Goal: Task Accomplishment & Management: Manage account settings

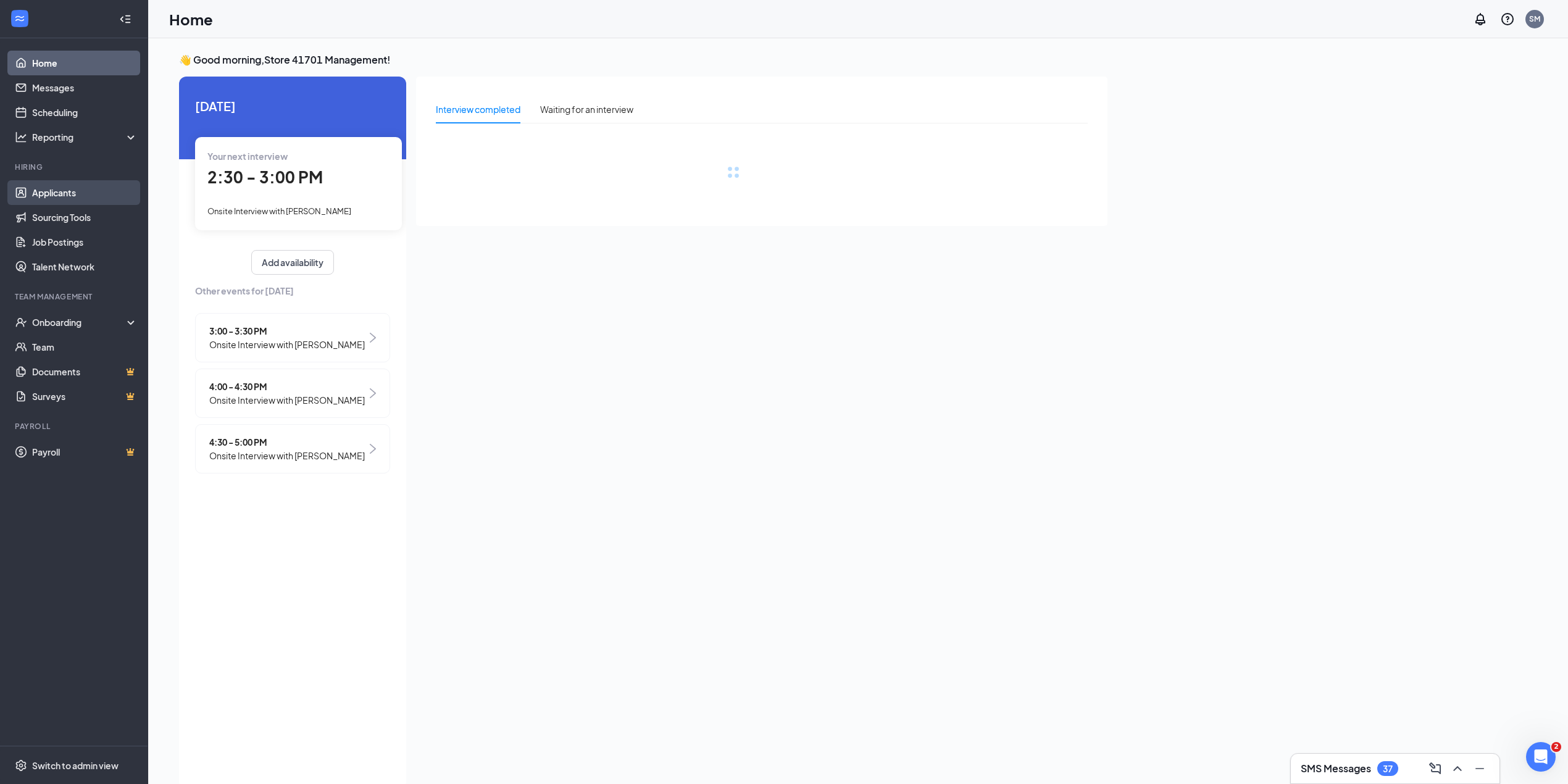
click at [72, 184] on link "Applicants" at bounding box center [85, 193] width 106 height 25
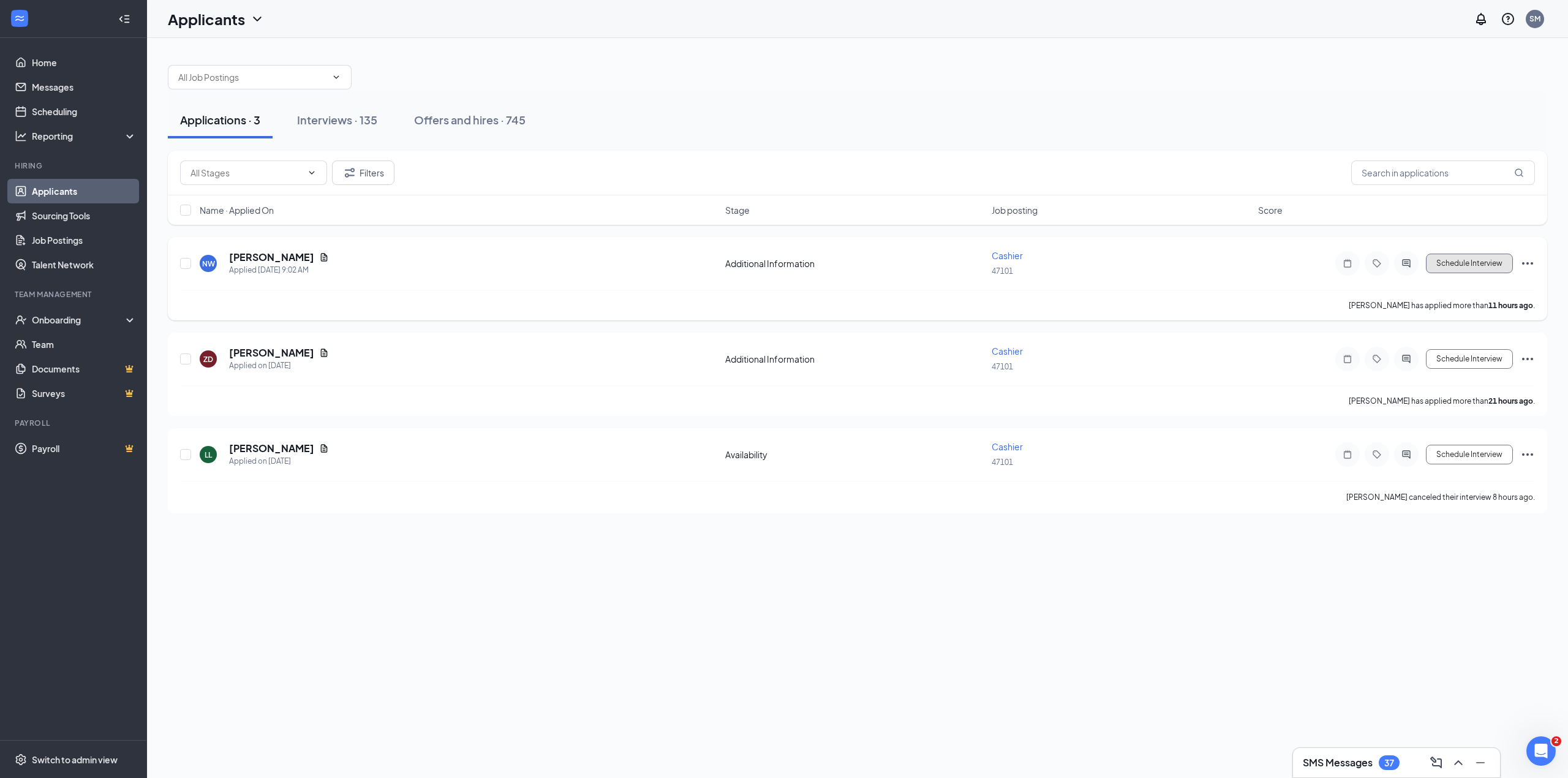
click at [1453, 262] on button "Schedule Interview" at bounding box center [1469, 263] width 87 height 20
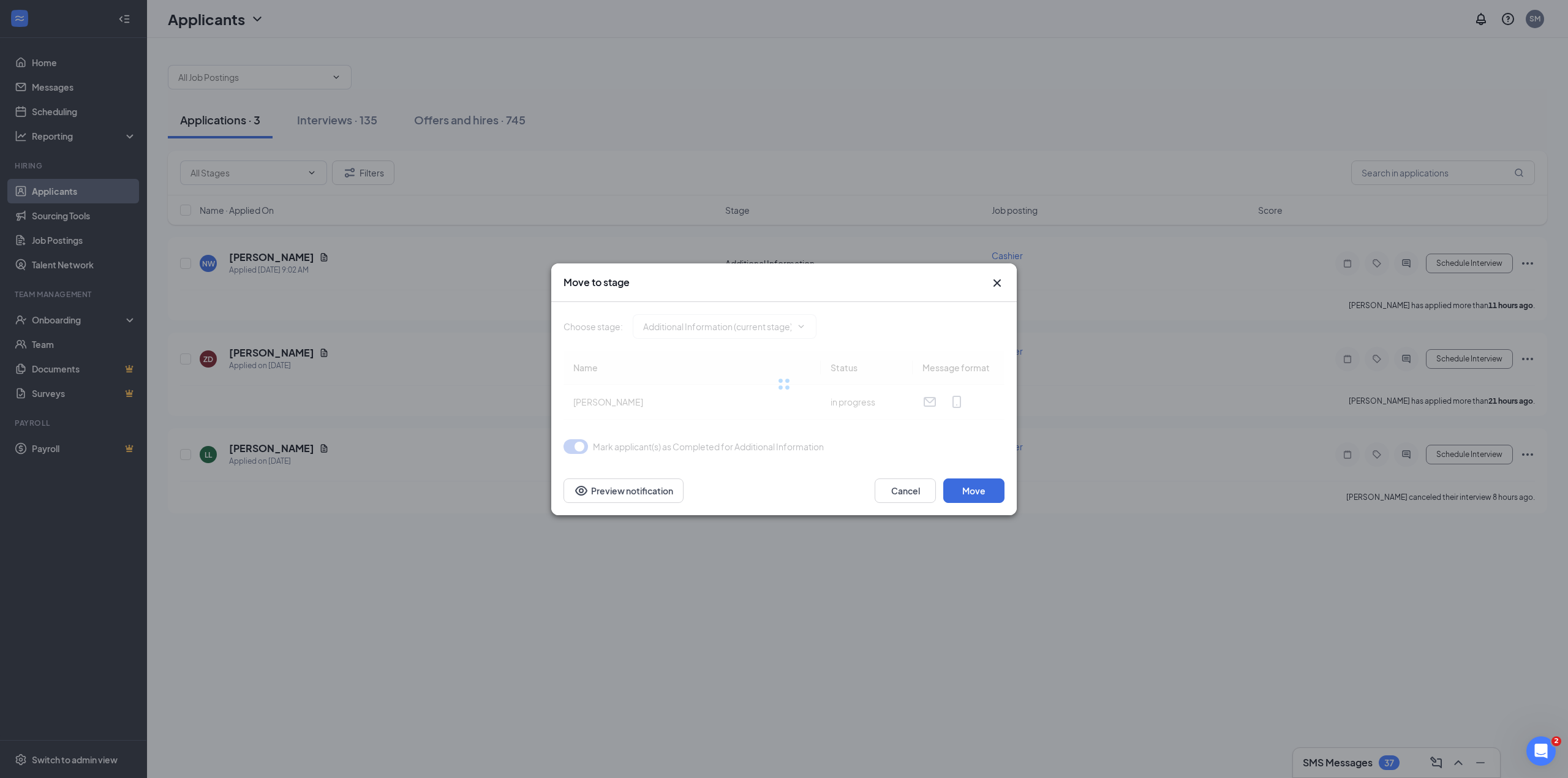
type input "Availability (next stage)"
click at [973, 492] on button "Move" at bounding box center [973, 491] width 61 height 25
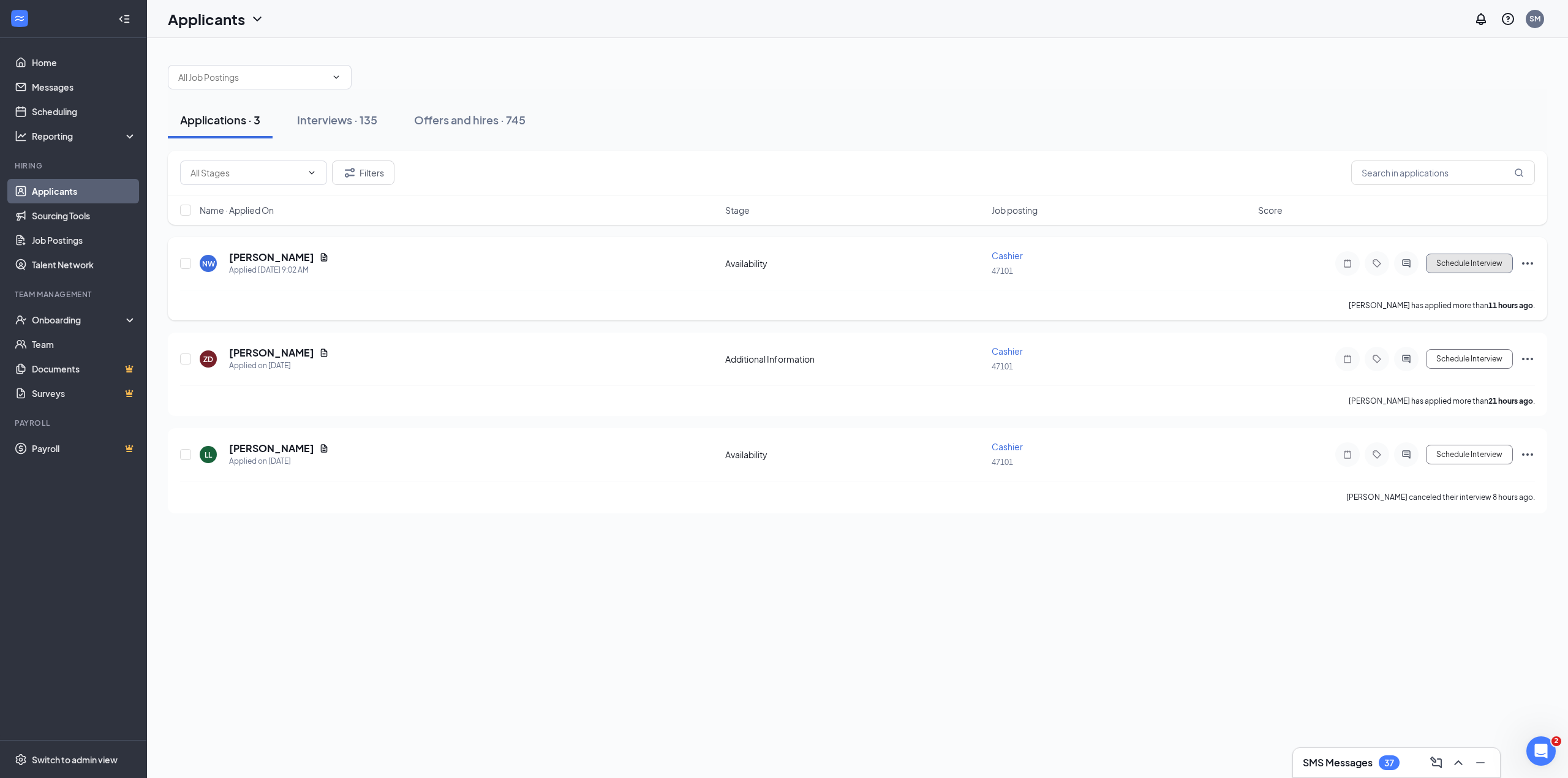
click at [1493, 262] on button "Schedule Interview" at bounding box center [1469, 263] width 87 height 20
type input "Onsite Interview (next stage)"
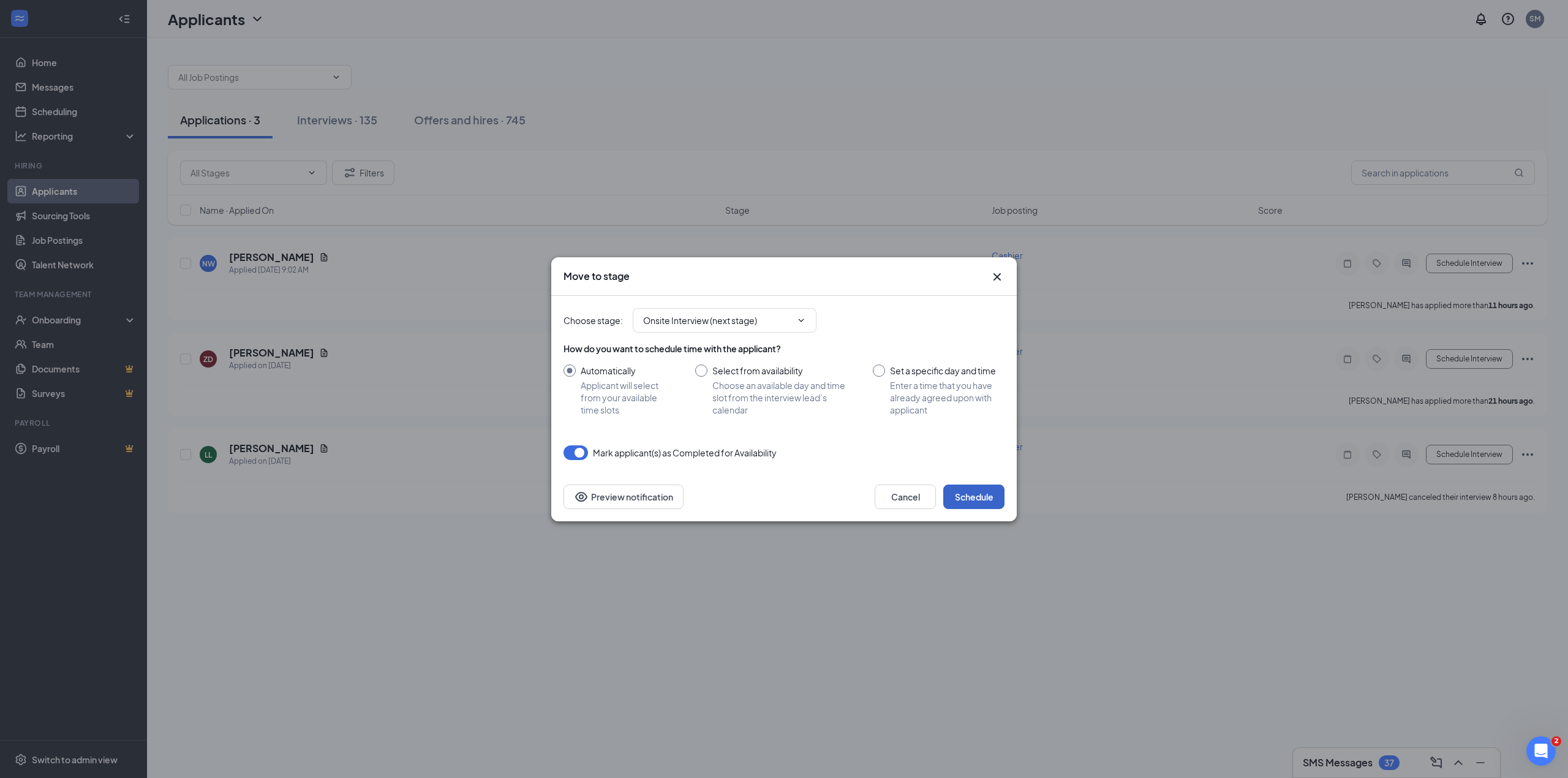
click at [965, 503] on button "Schedule" at bounding box center [973, 497] width 61 height 25
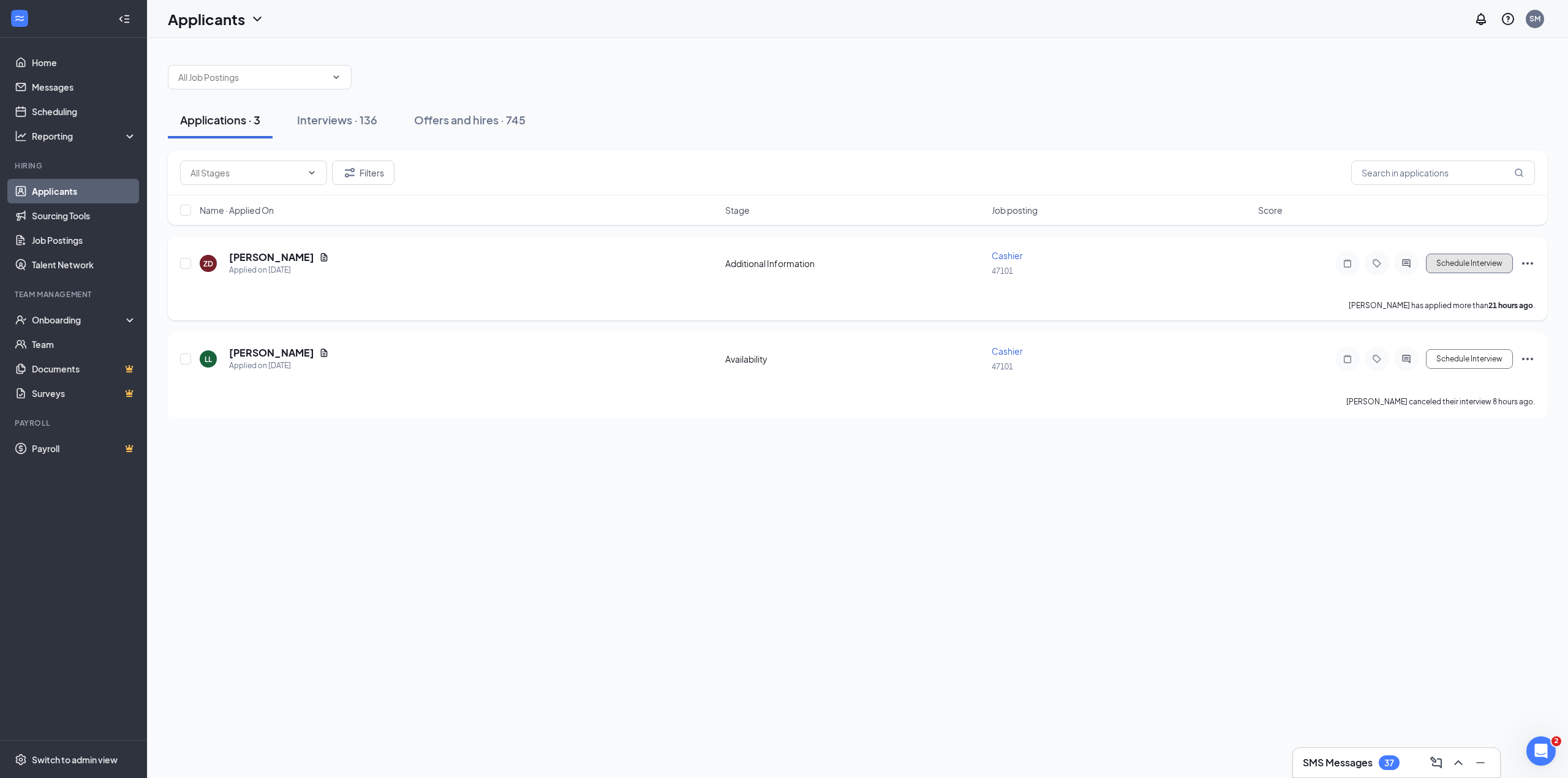
click at [1445, 263] on button "Schedule Interview" at bounding box center [1469, 263] width 87 height 20
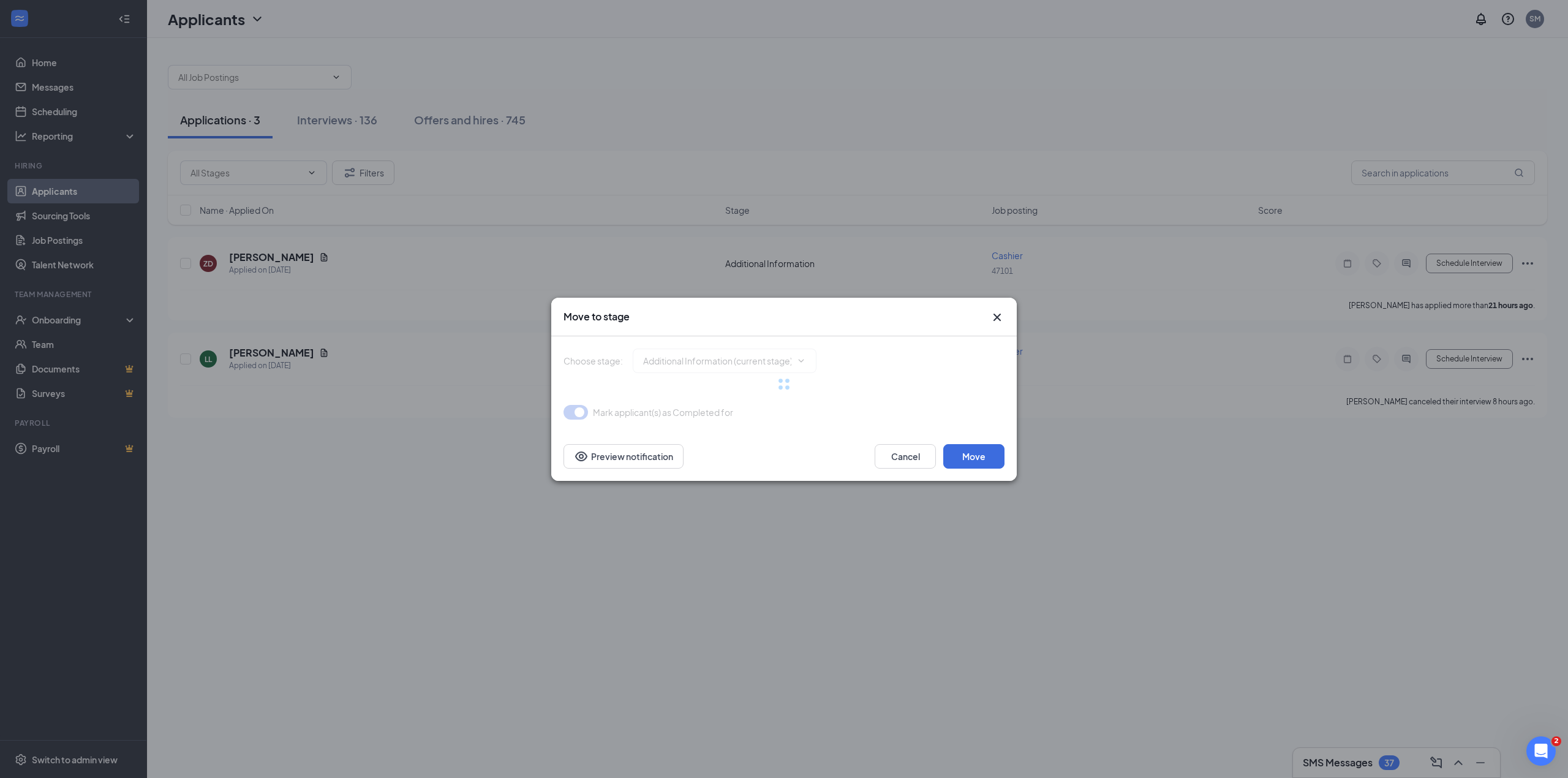
type input "Availability (next stage)"
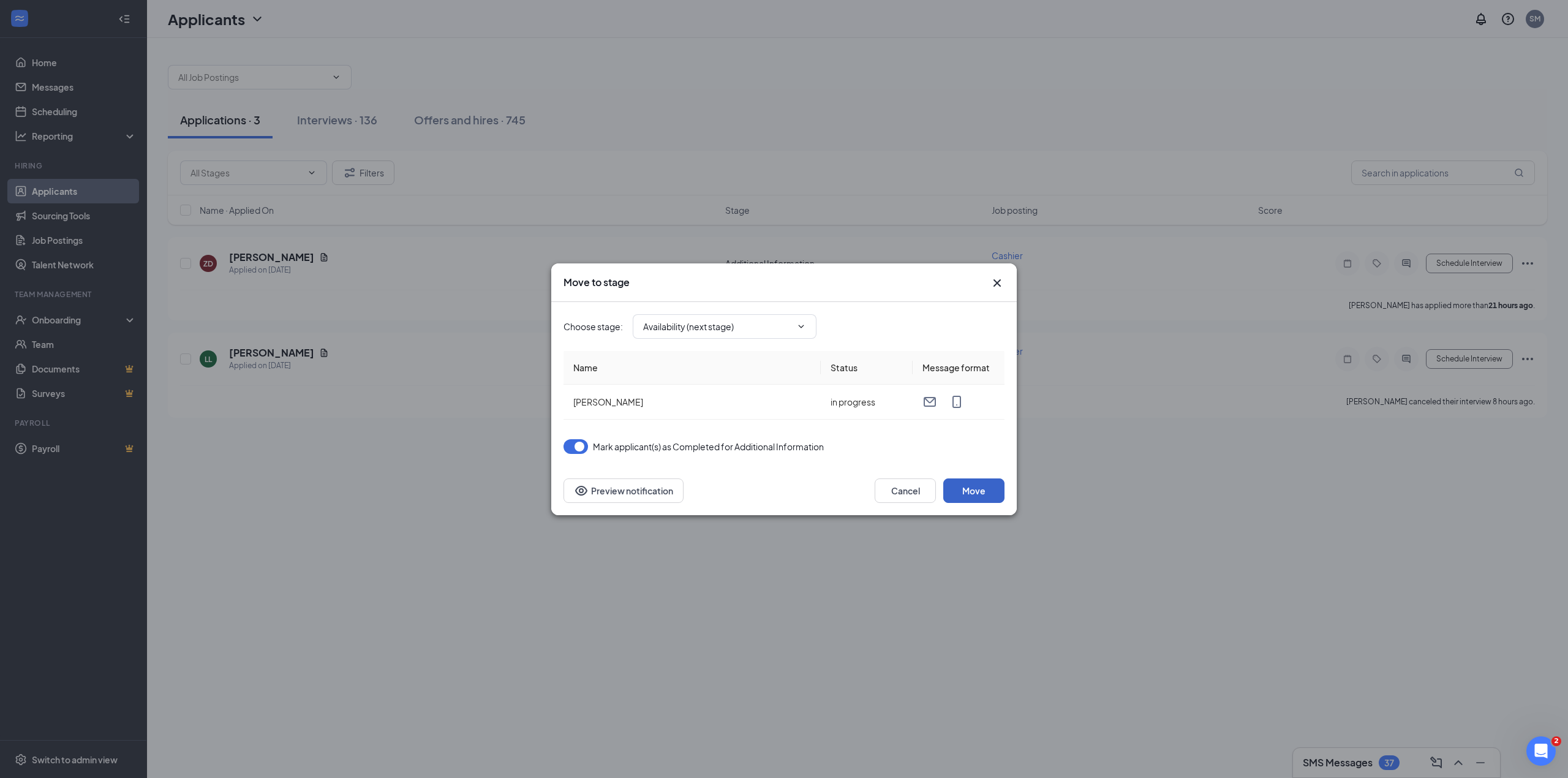
click at [967, 492] on button "Move" at bounding box center [973, 491] width 61 height 25
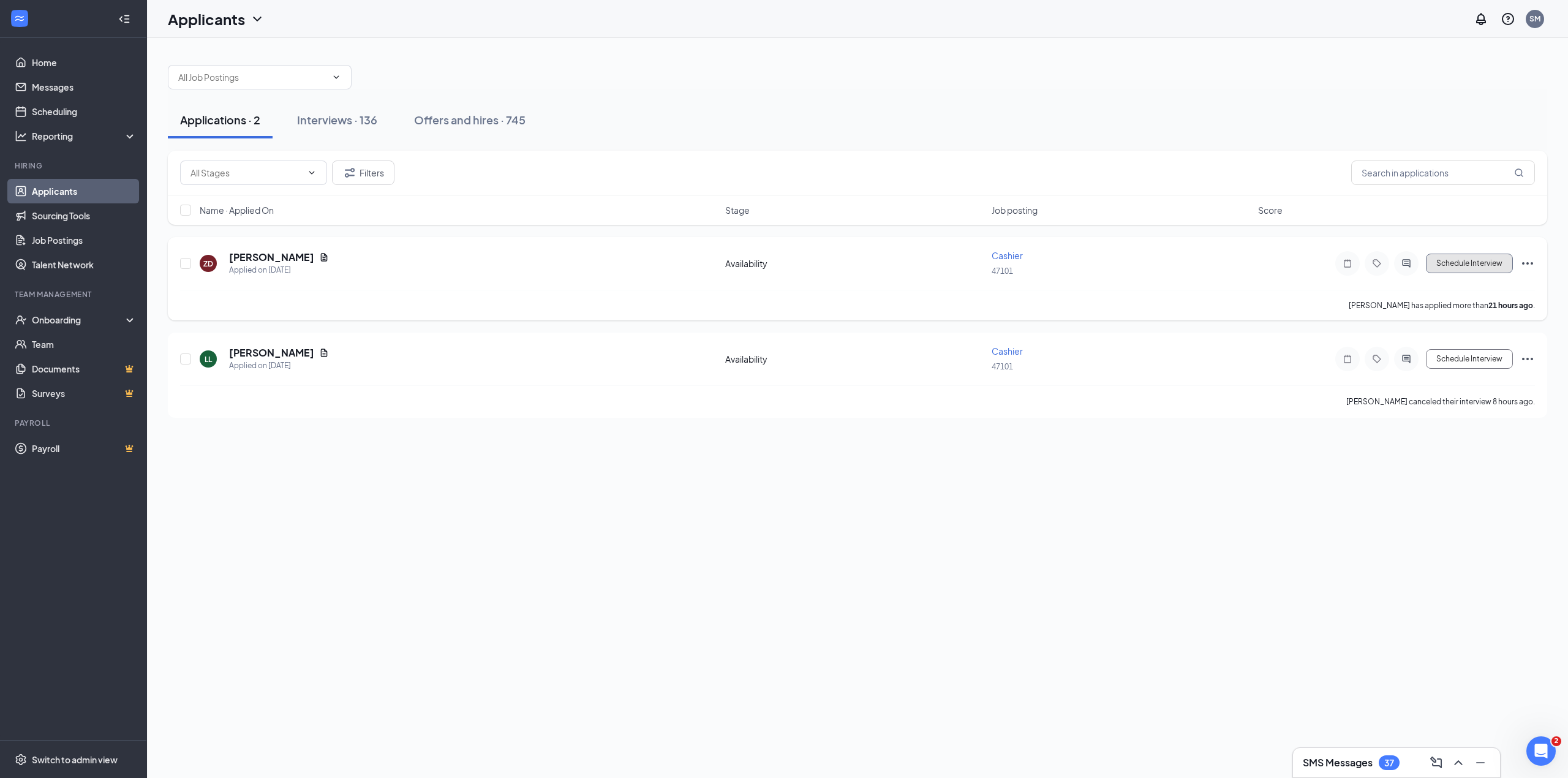
click at [1452, 265] on button "Schedule Interview" at bounding box center [1469, 263] width 87 height 20
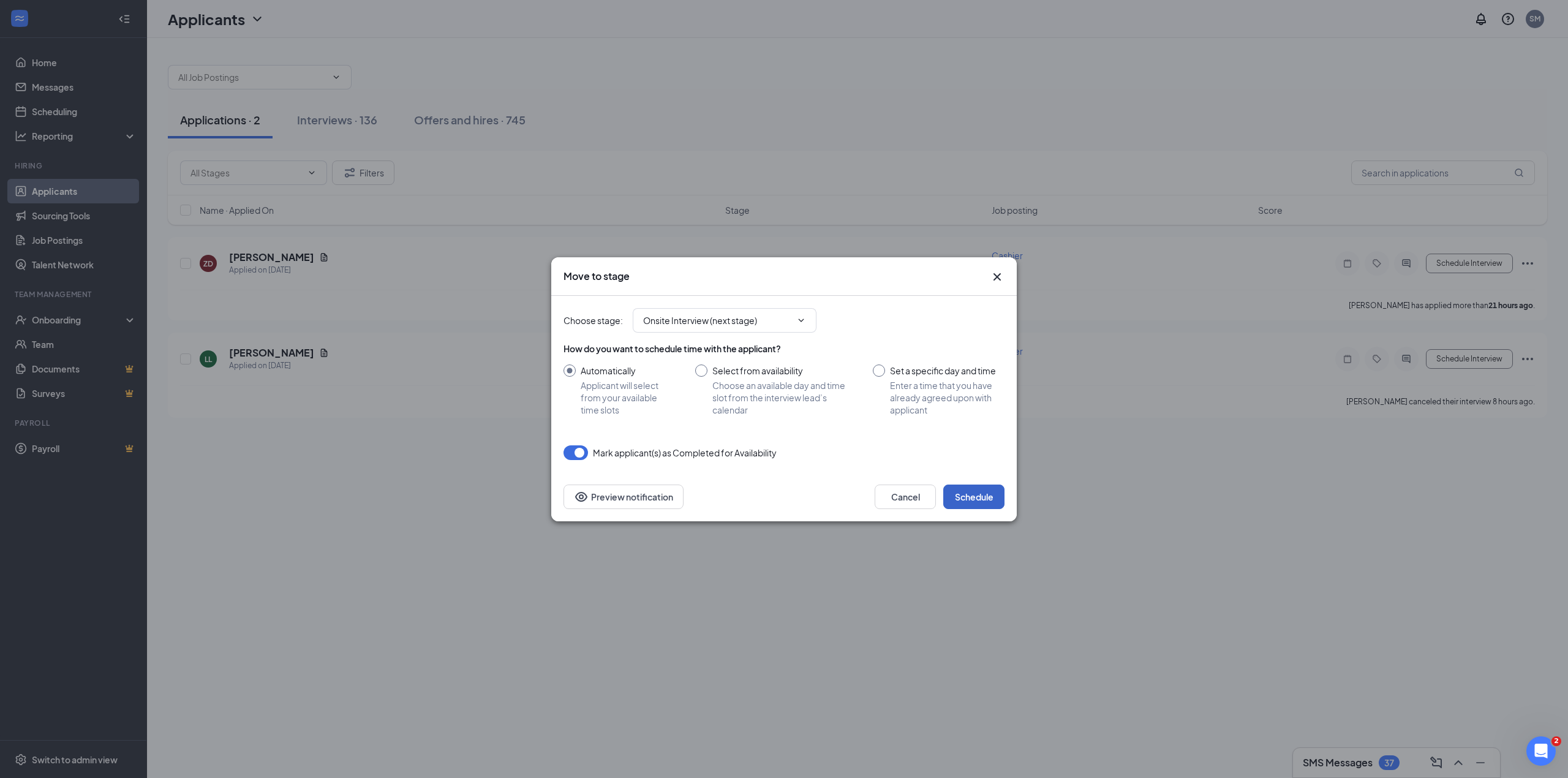
click at [1000, 497] on button "Schedule" at bounding box center [973, 497] width 61 height 25
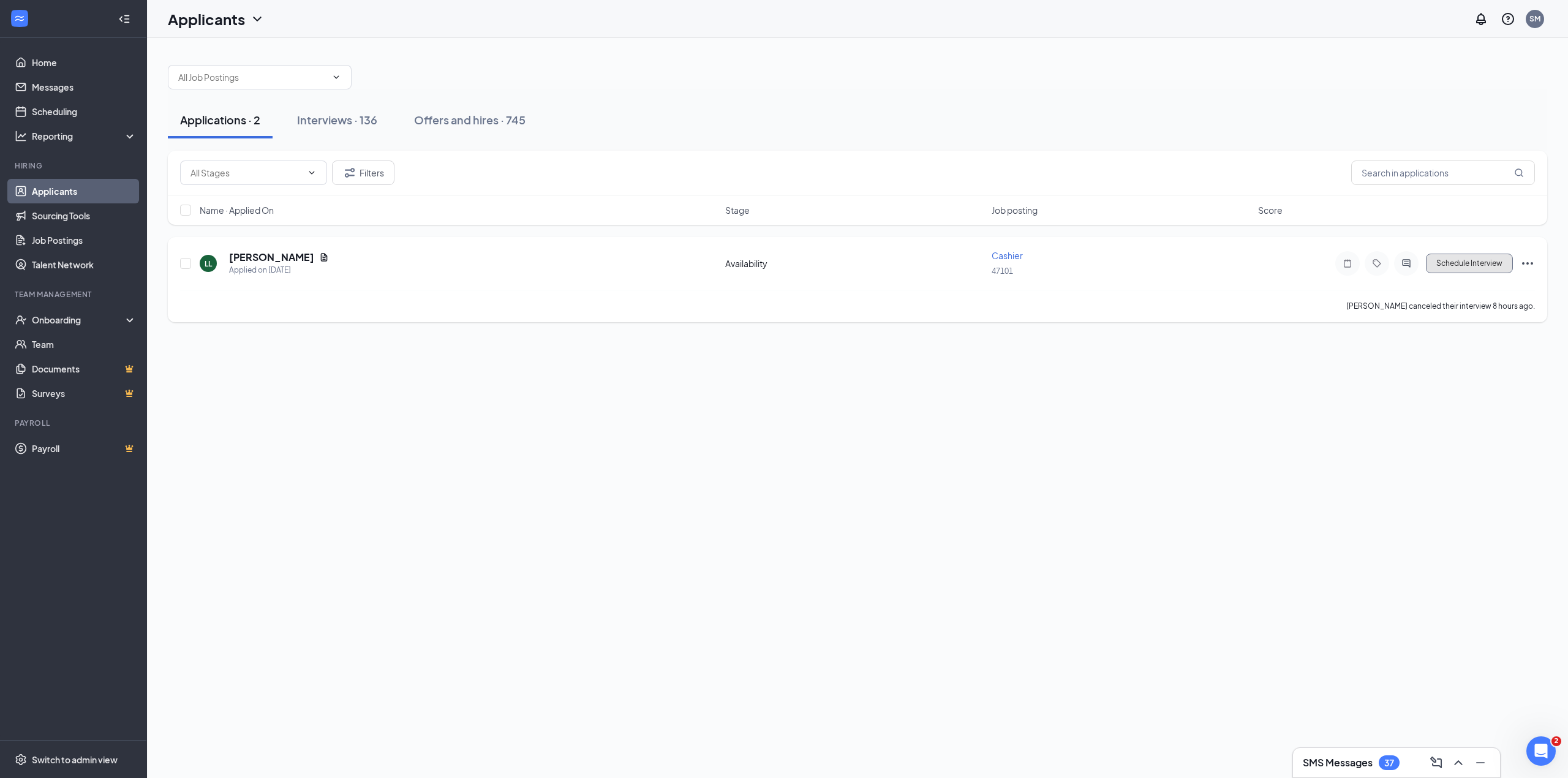
click at [1451, 270] on button "Schedule Interview" at bounding box center [1469, 263] width 87 height 20
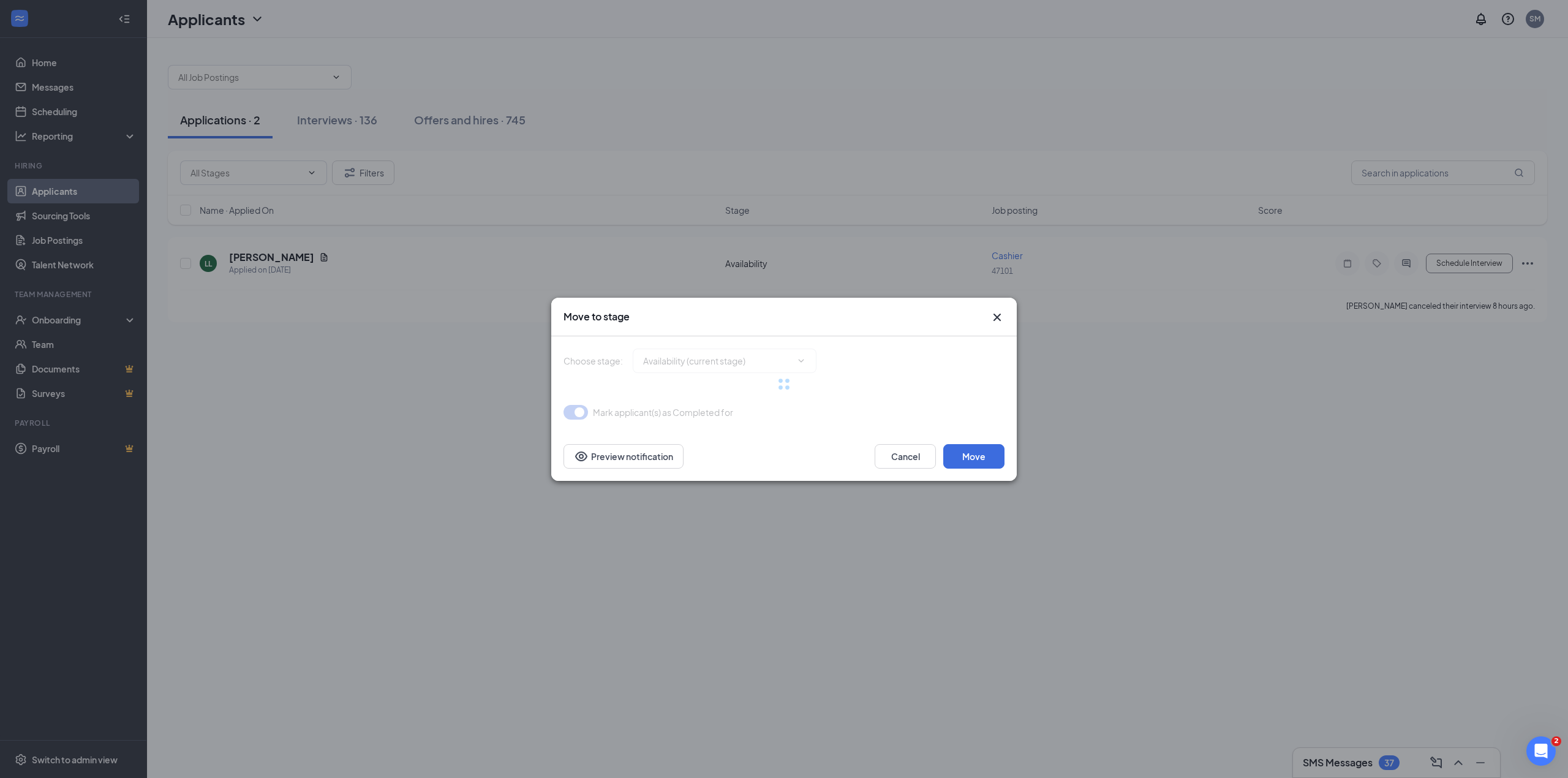
type input "Onsite Interview (next stage)"
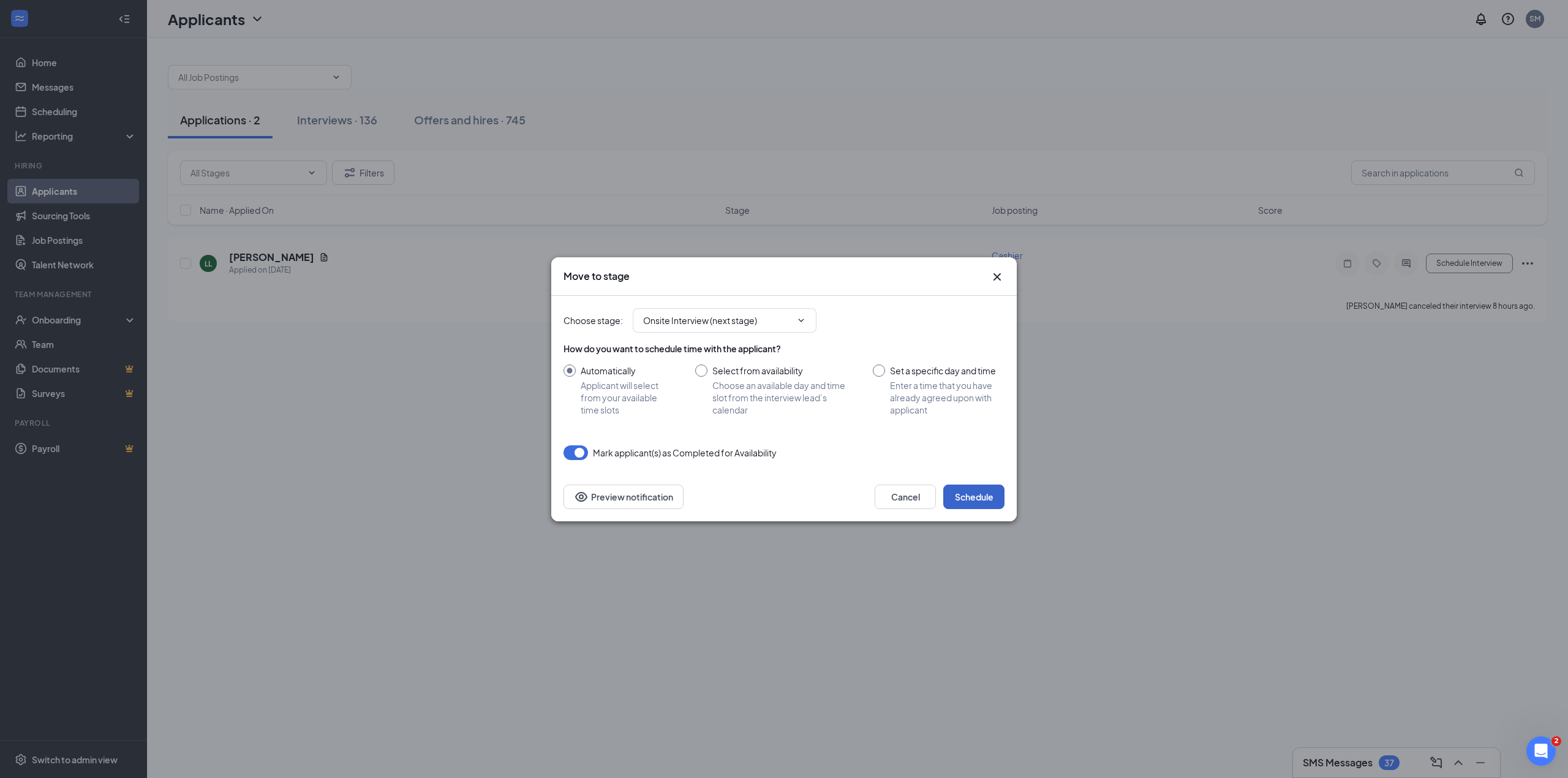
click at [984, 501] on button "Schedule" at bounding box center [973, 497] width 61 height 25
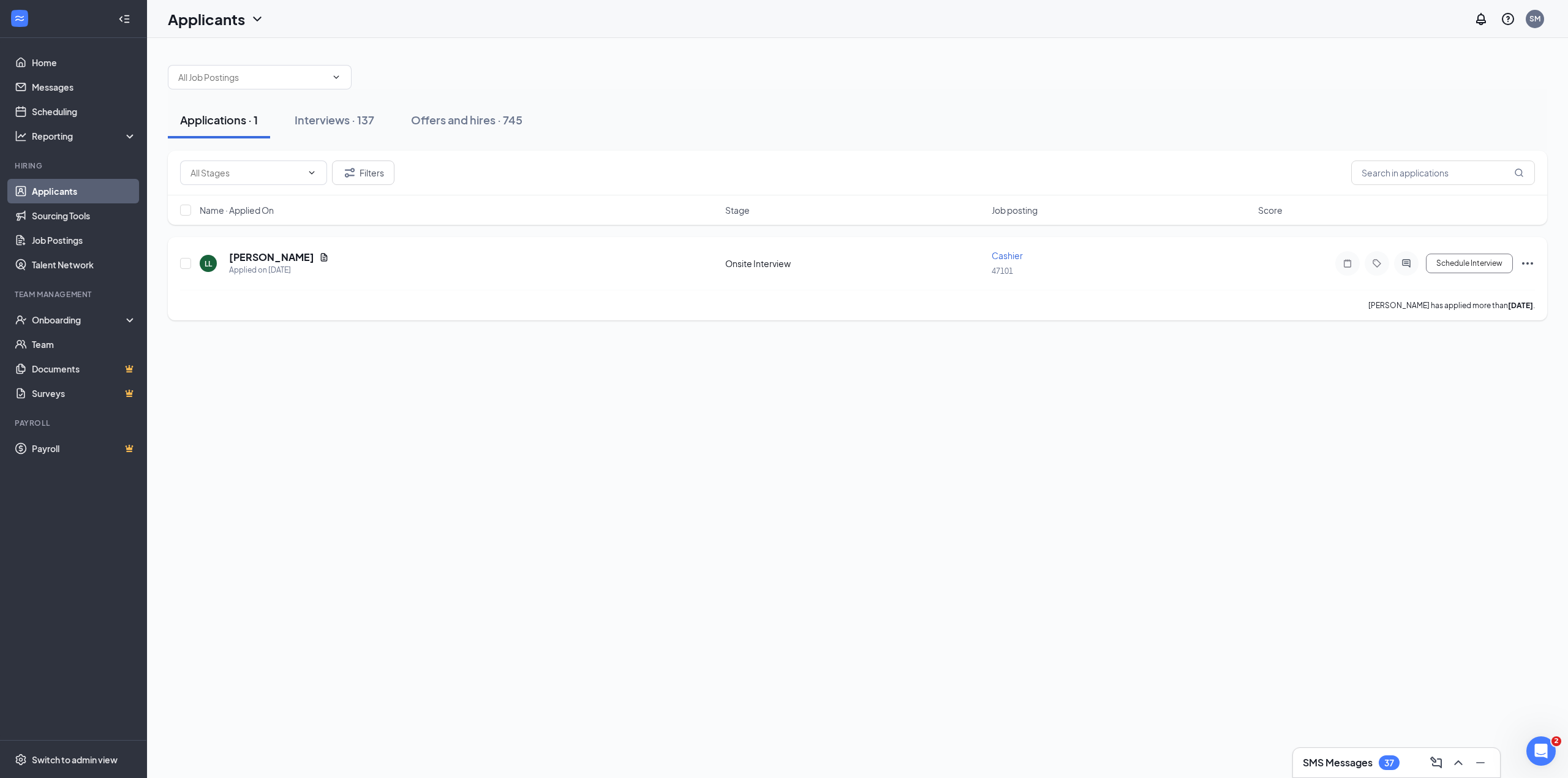
click at [1471, 250] on div "LL [PERSON_NAME] Applied on [DATE] Onsite Interview Cashier 47101 Schedule Inte…" at bounding box center [857, 270] width 1355 height 41
click at [1470, 270] on button "Schedule Interview" at bounding box center [1469, 263] width 87 height 20
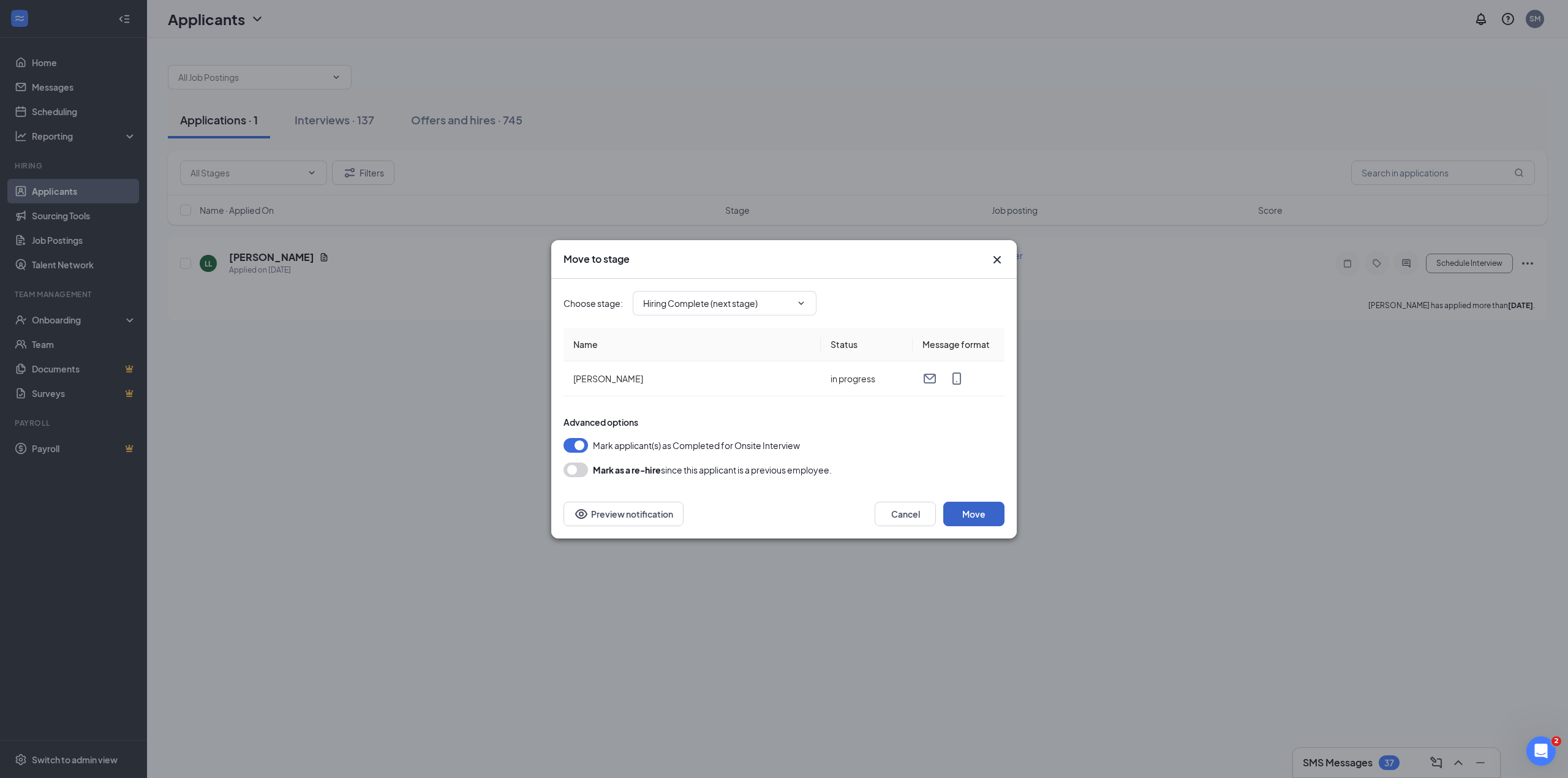
click at [976, 511] on button "Move" at bounding box center [973, 514] width 61 height 25
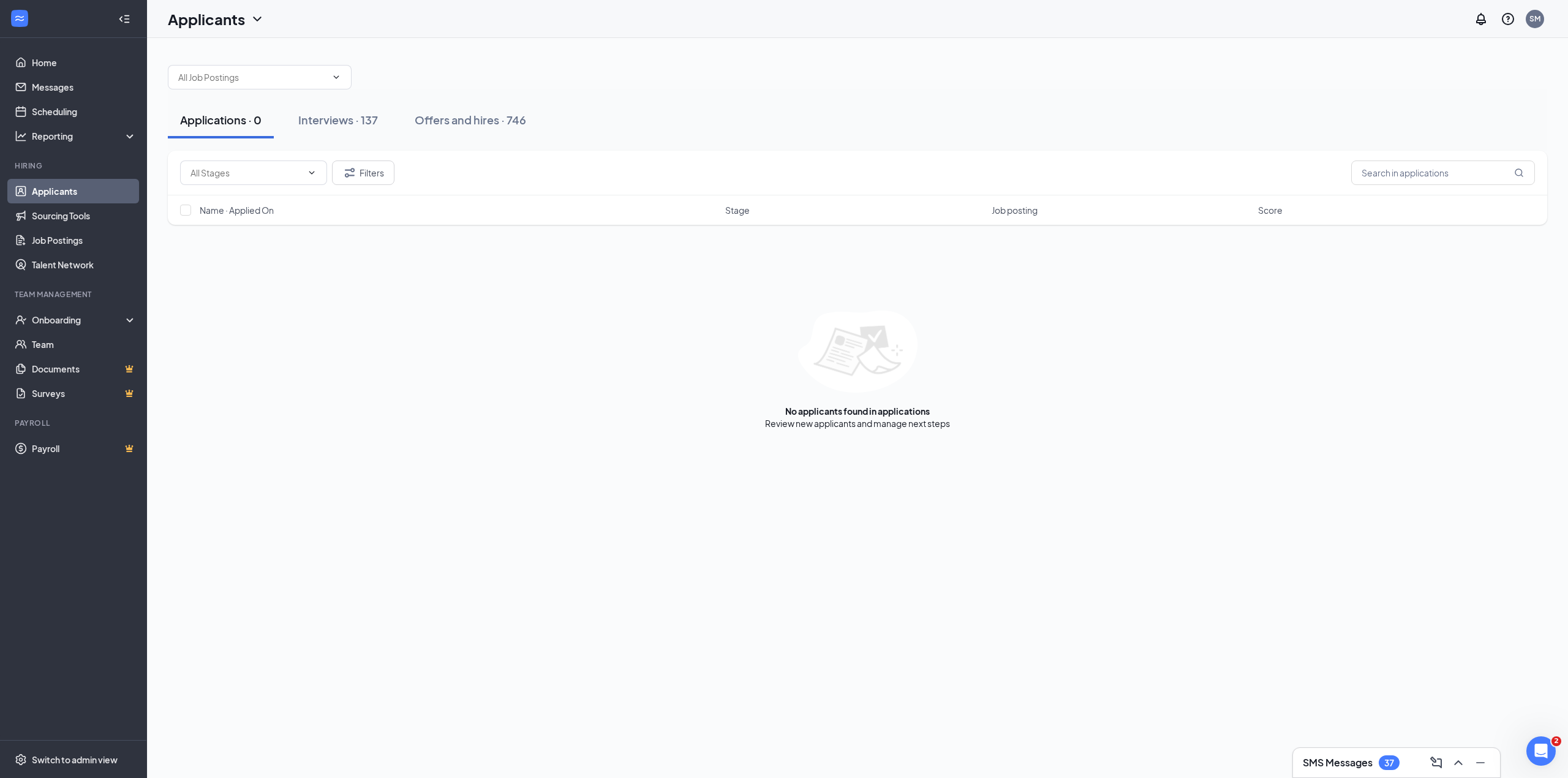
click at [1383, 189] on div "Filters" at bounding box center [857, 173] width 1379 height 44
click at [1392, 181] on input "text" at bounding box center [1443, 173] width 184 height 25
type input "[PERSON_NAME]"
click at [559, 122] on div "Offers and hires · 4 / 746" at bounding box center [513, 120] width 128 height 15
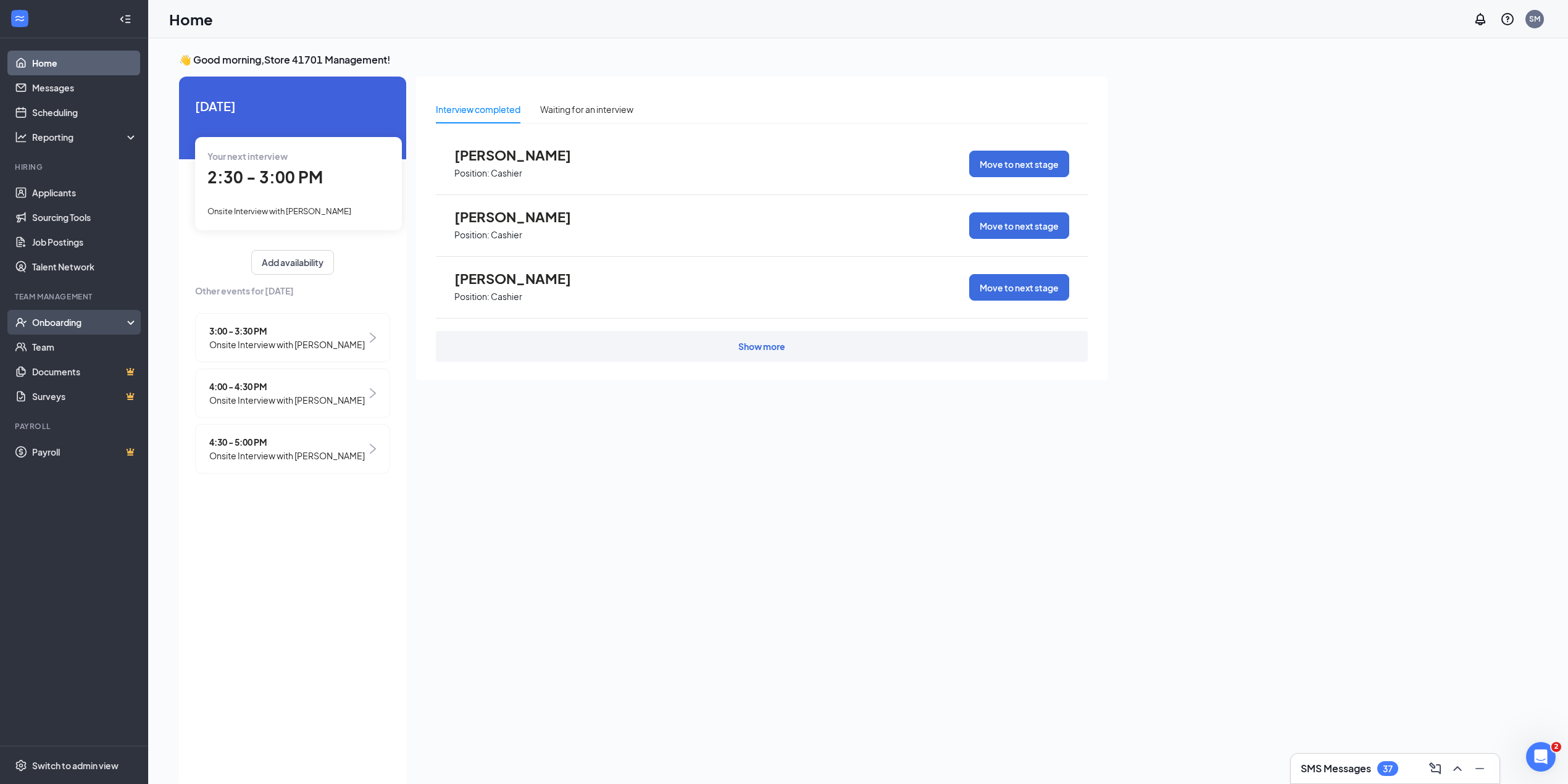
click at [75, 316] on div "Onboarding" at bounding box center [80, 322] width 95 height 12
click at [70, 356] on link "Overview" at bounding box center [85, 347] width 106 height 25
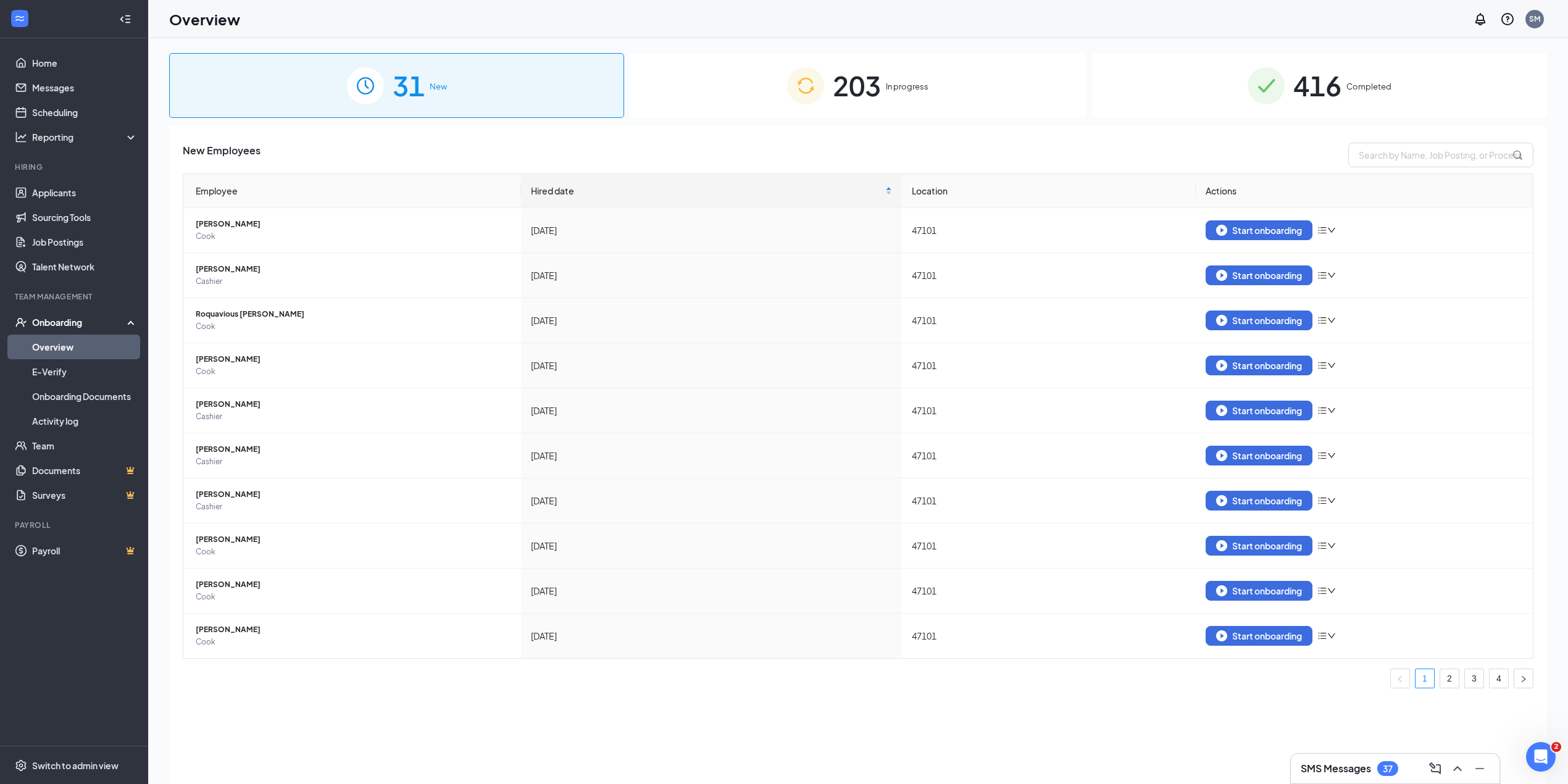
click at [870, 77] on span "203" at bounding box center [857, 85] width 48 height 43
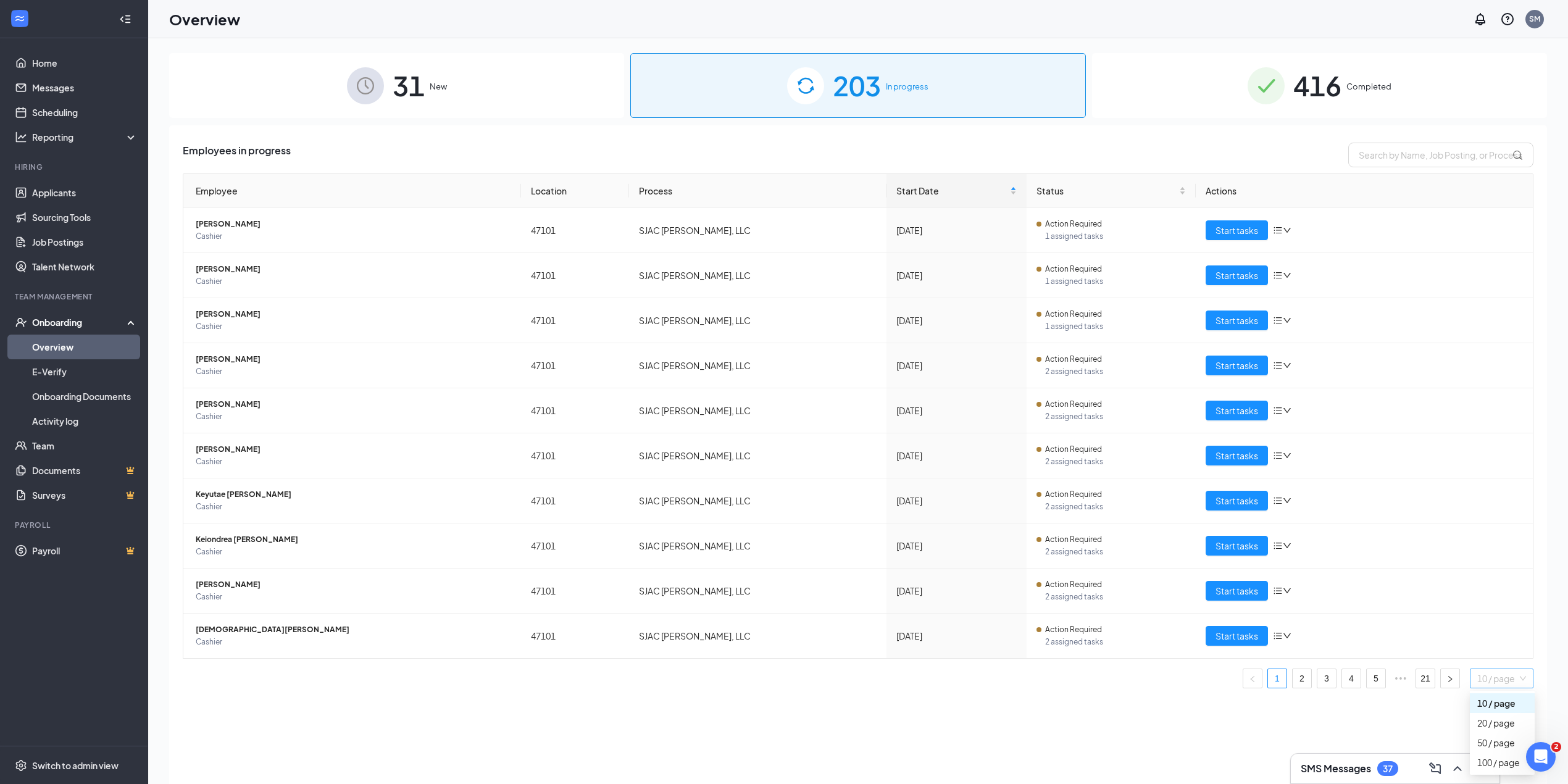
click at [1489, 680] on span "10 / page" at bounding box center [1501, 678] width 48 height 19
click at [1424, 683] on link "21" at bounding box center [1426, 678] width 19 height 19
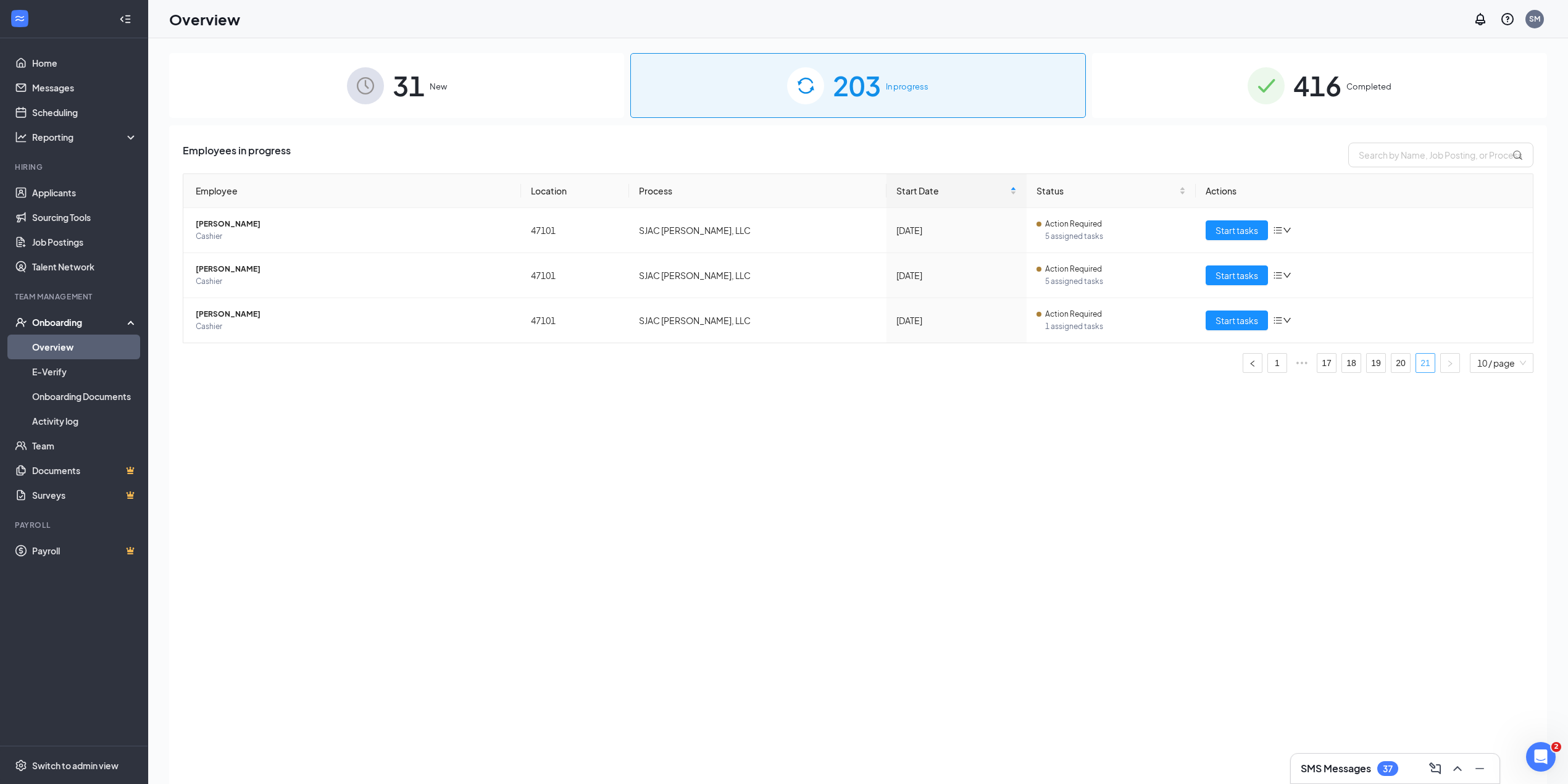
click at [1421, 366] on link "21" at bounding box center [1426, 363] width 19 height 19
click at [218, 313] on span "Shanice Appleby" at bounding box center [353, 315] width 315 height 12
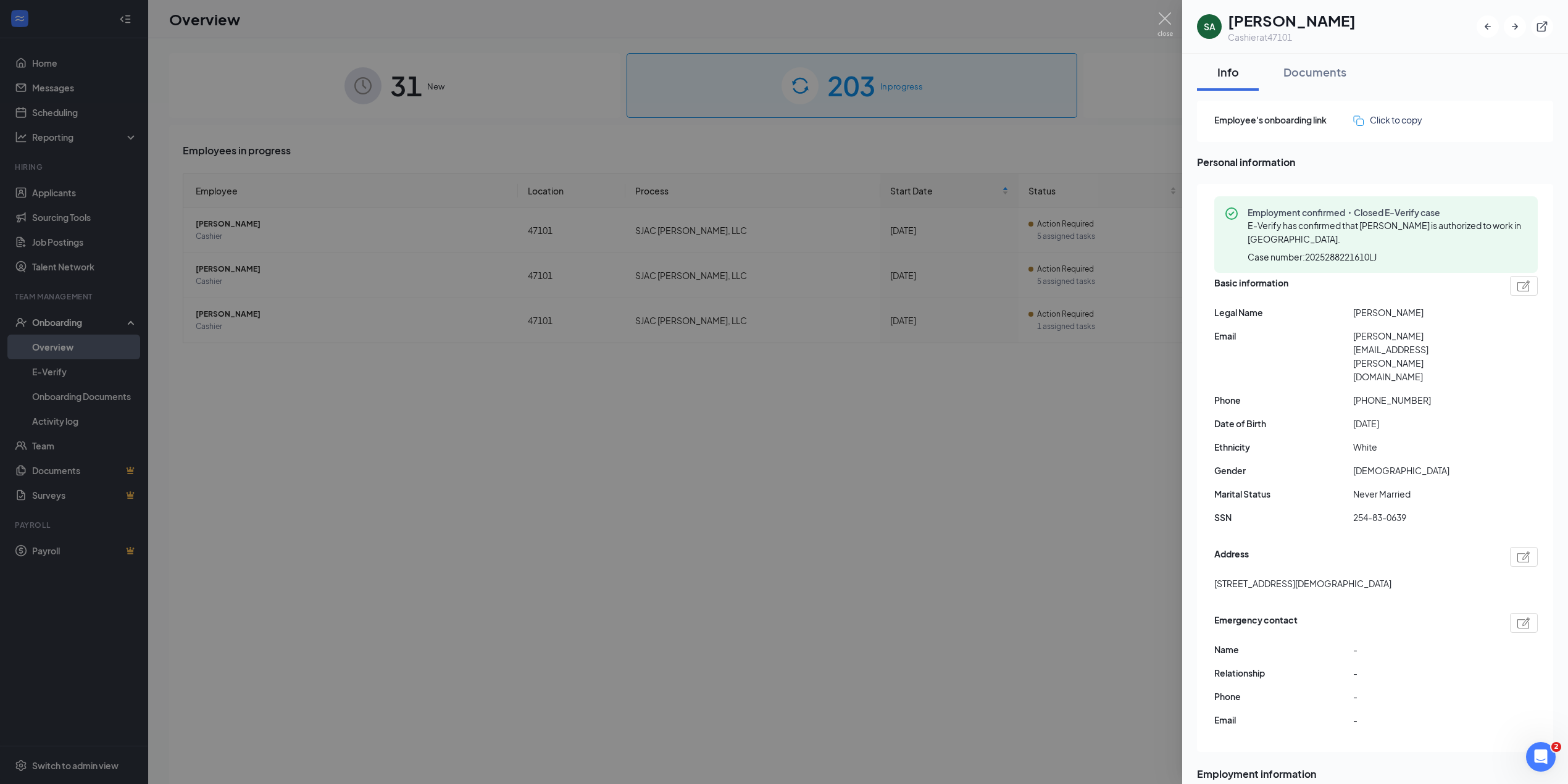
click at [323, 336] on div at bounding box center [784, 392] width 1568 height 784
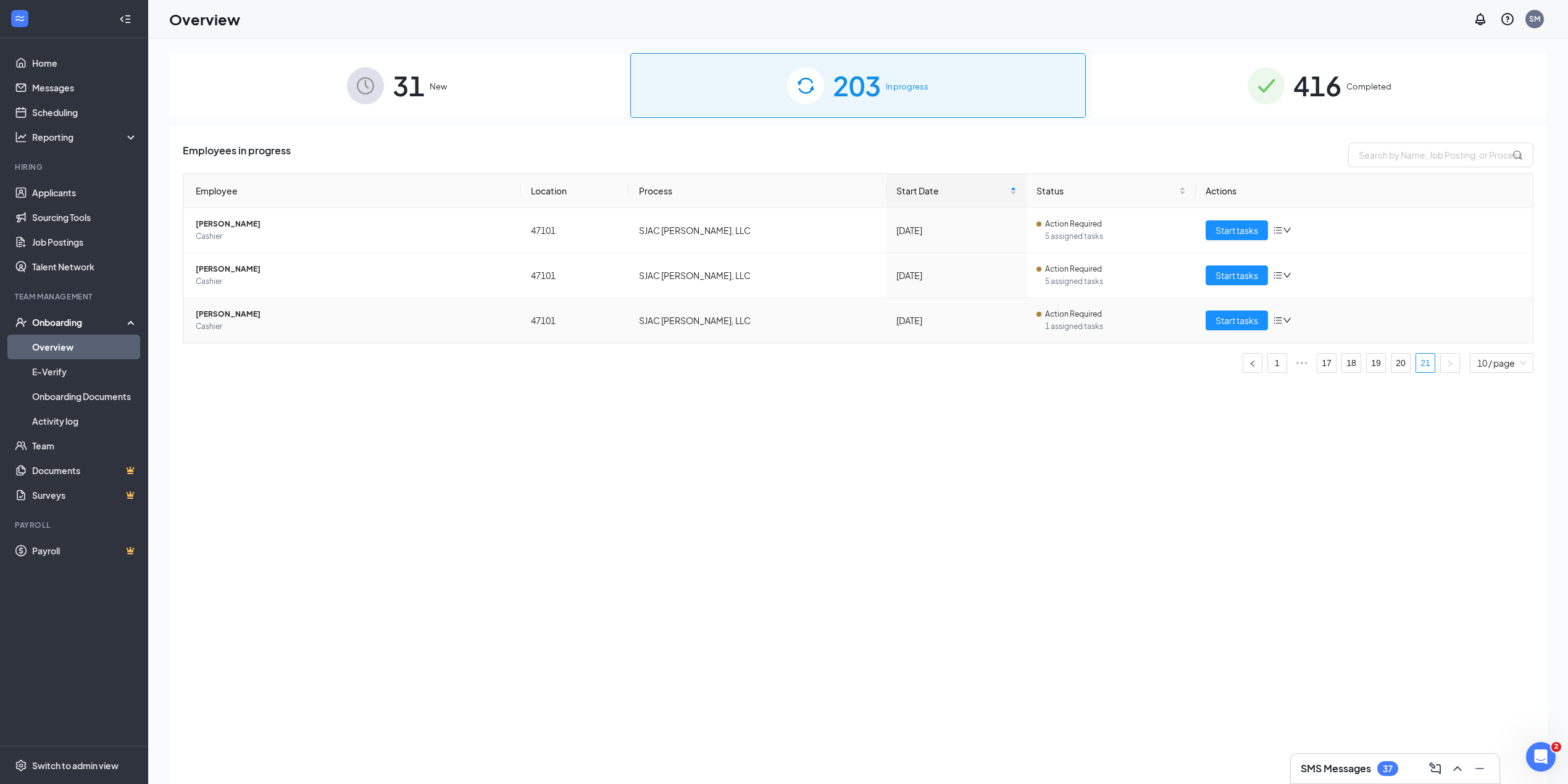
click at [222, 313] on span "Shanice Appleby" at bounding box center [353, 315] width 315 height 12
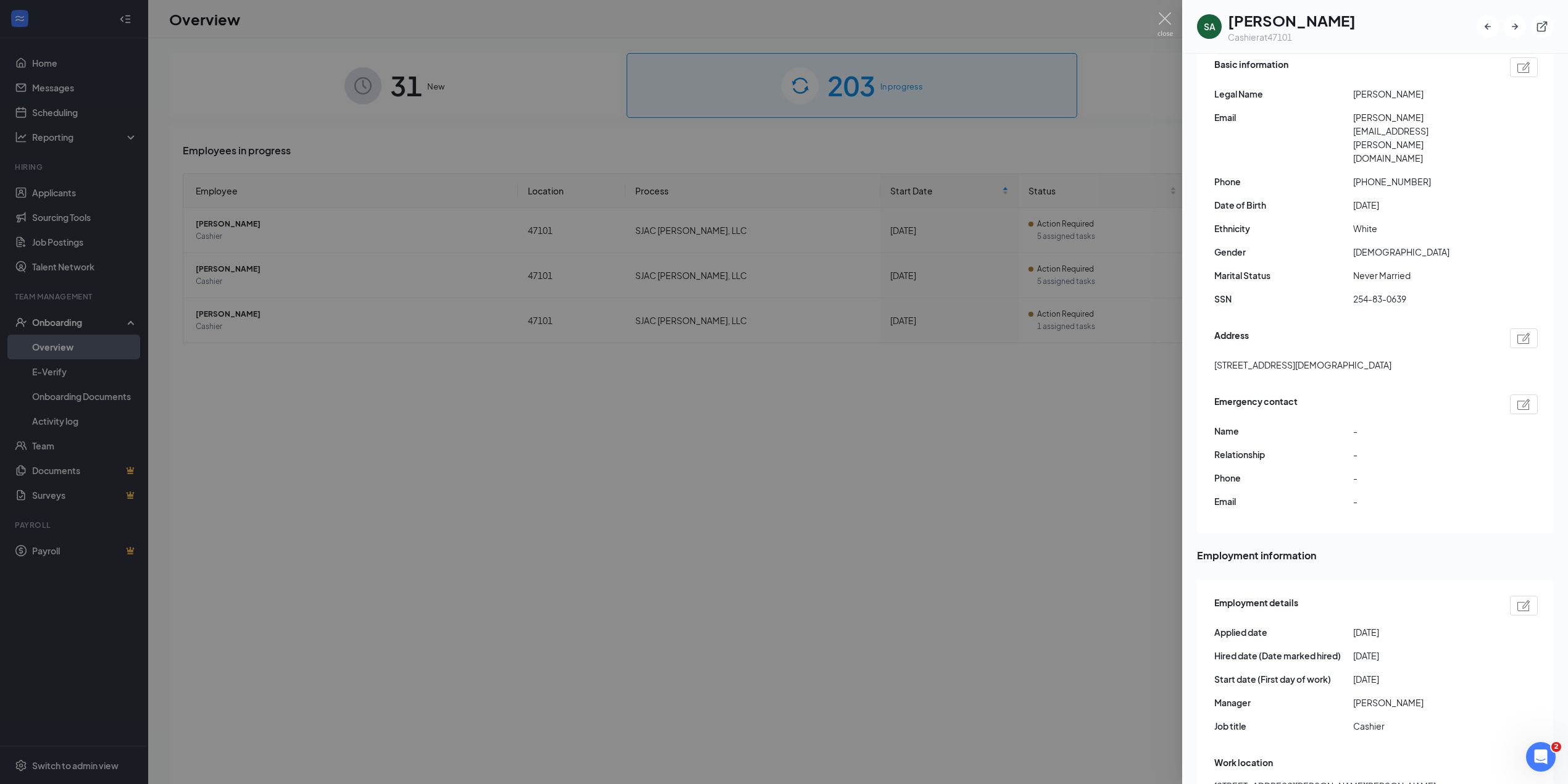
scroll to position [27, 0]
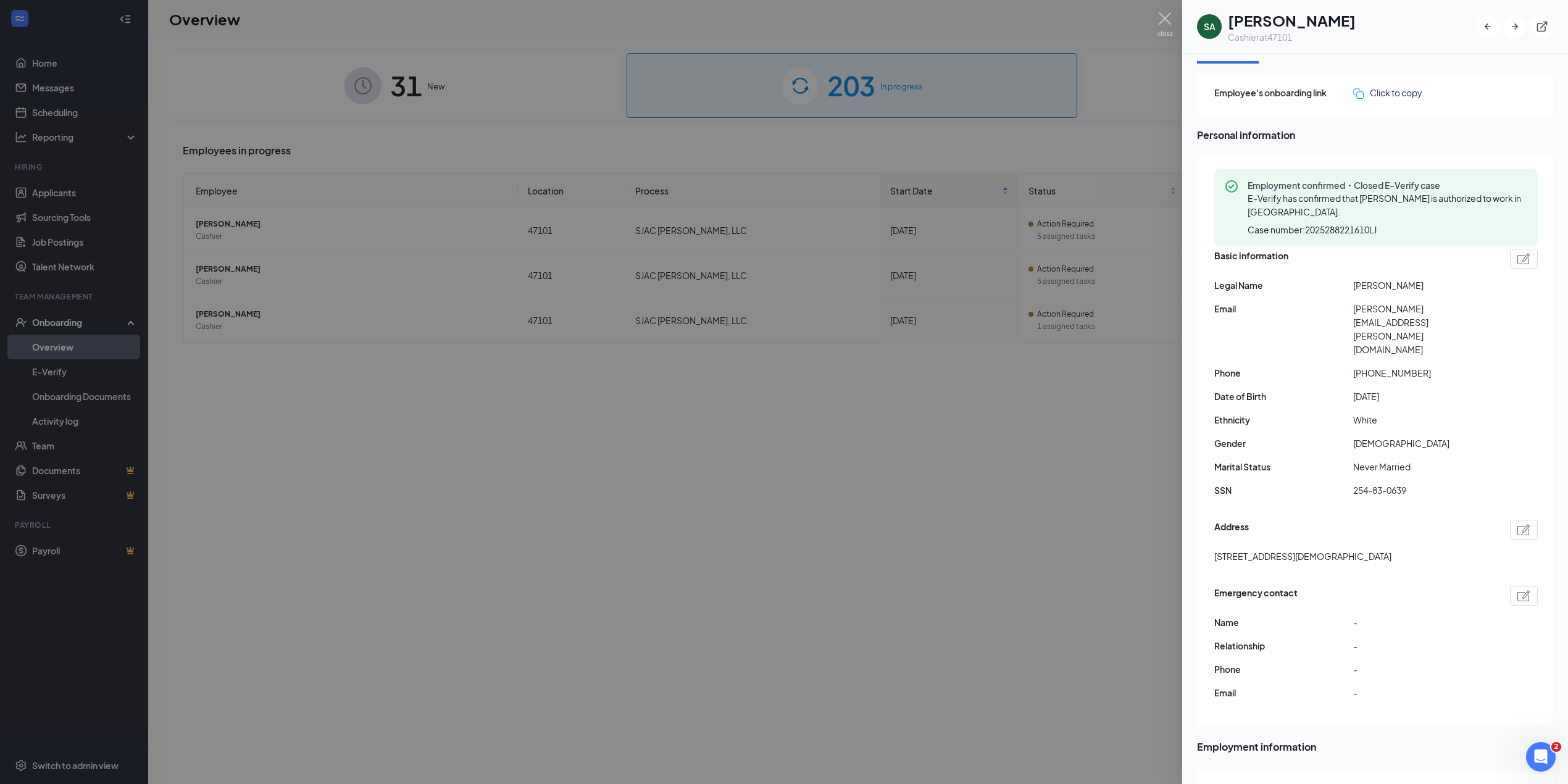
click at [946, 65] on div at bounding box center [784, 392] width 1568 height 784
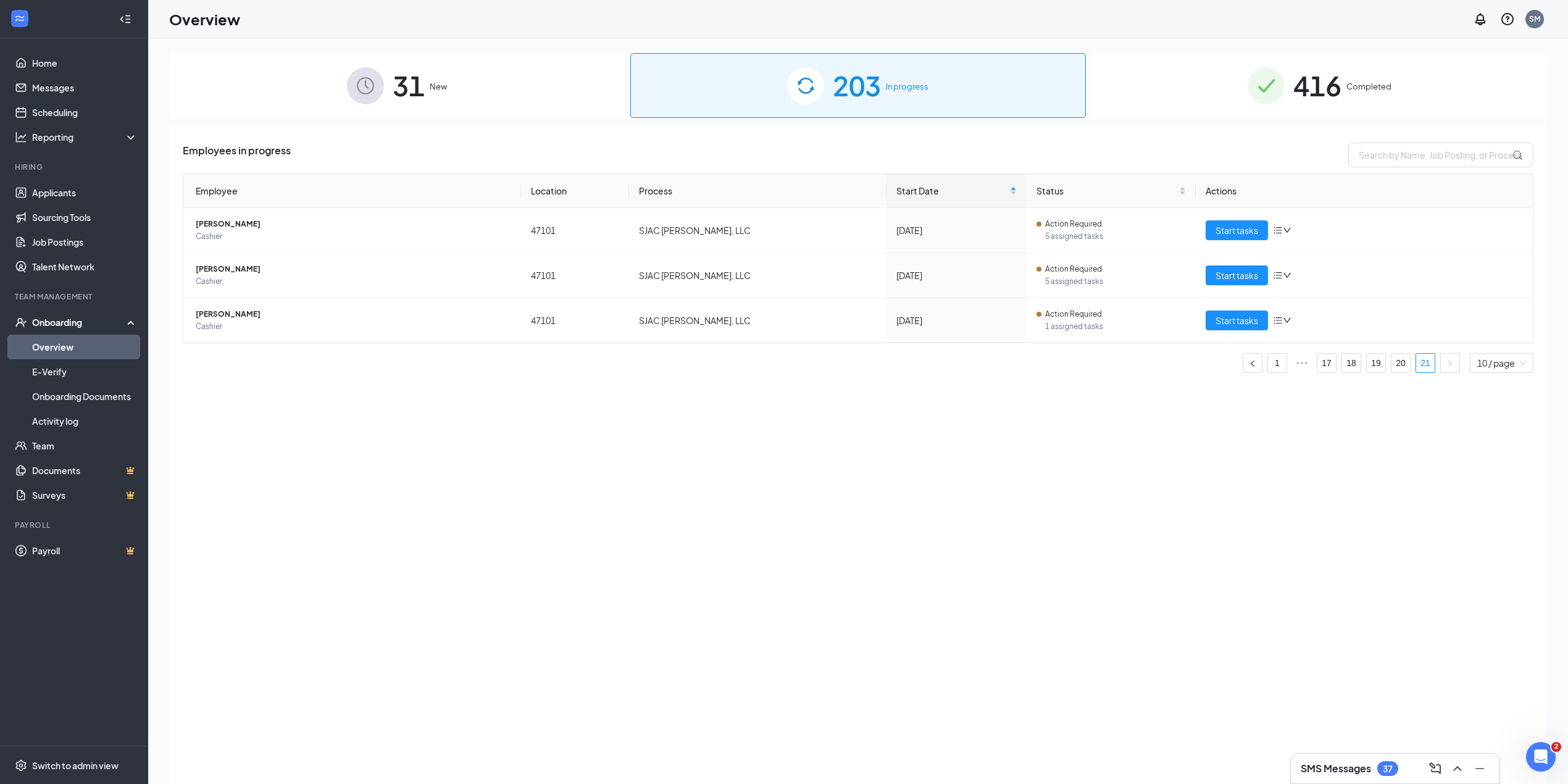
click at [514, 517] on div "Employees in progress Employee Location Process Start Date Status Actions Calis…" at bounding box center [858, 470] width 1378 height 689
click at [1226, 233] on span "Start tasks" at bounding box center [1237, 230] width 43 height 14
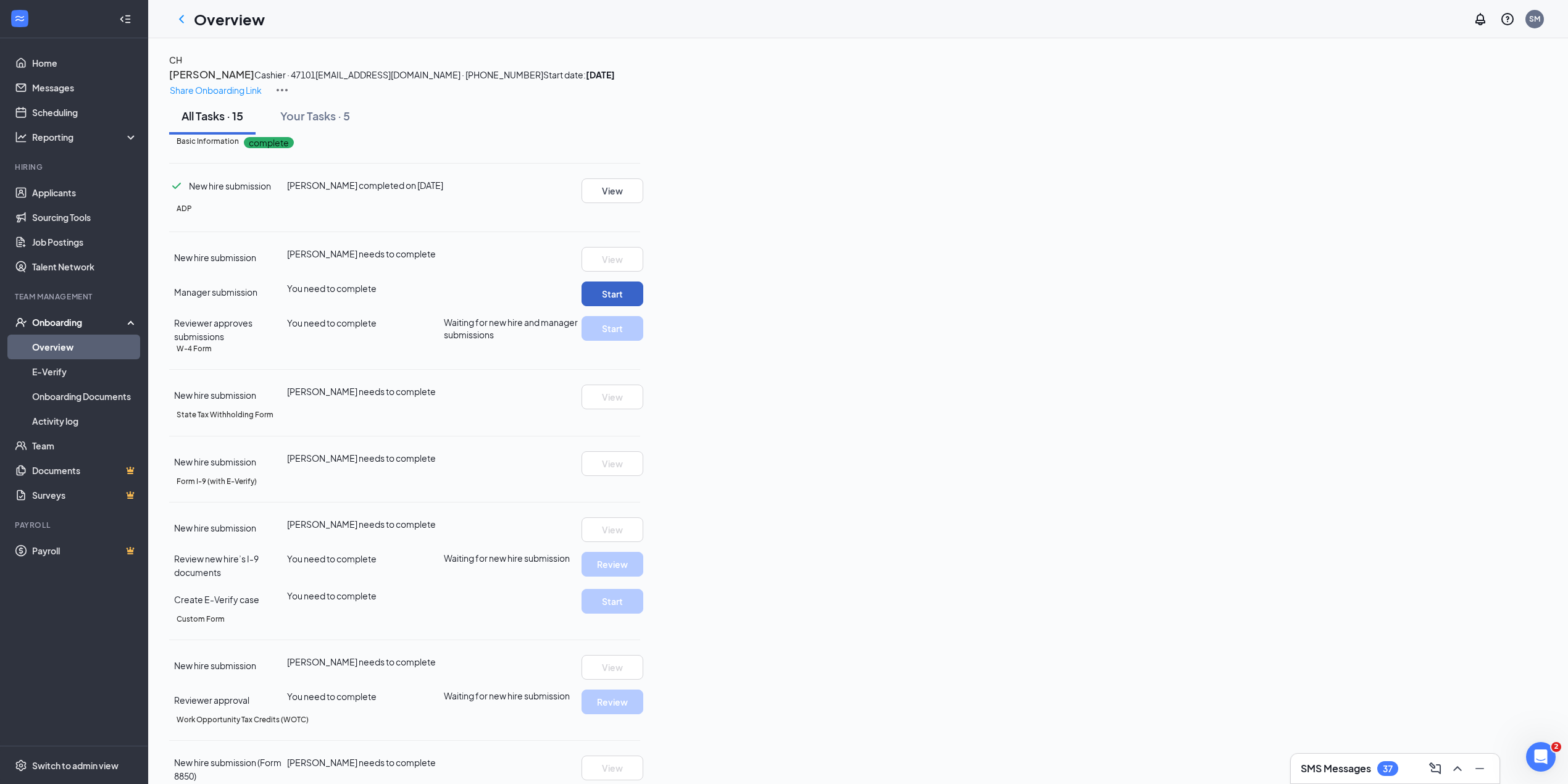
click at [643, 307] on button "Start" at bounding box center [612, 294] width 62 height 25
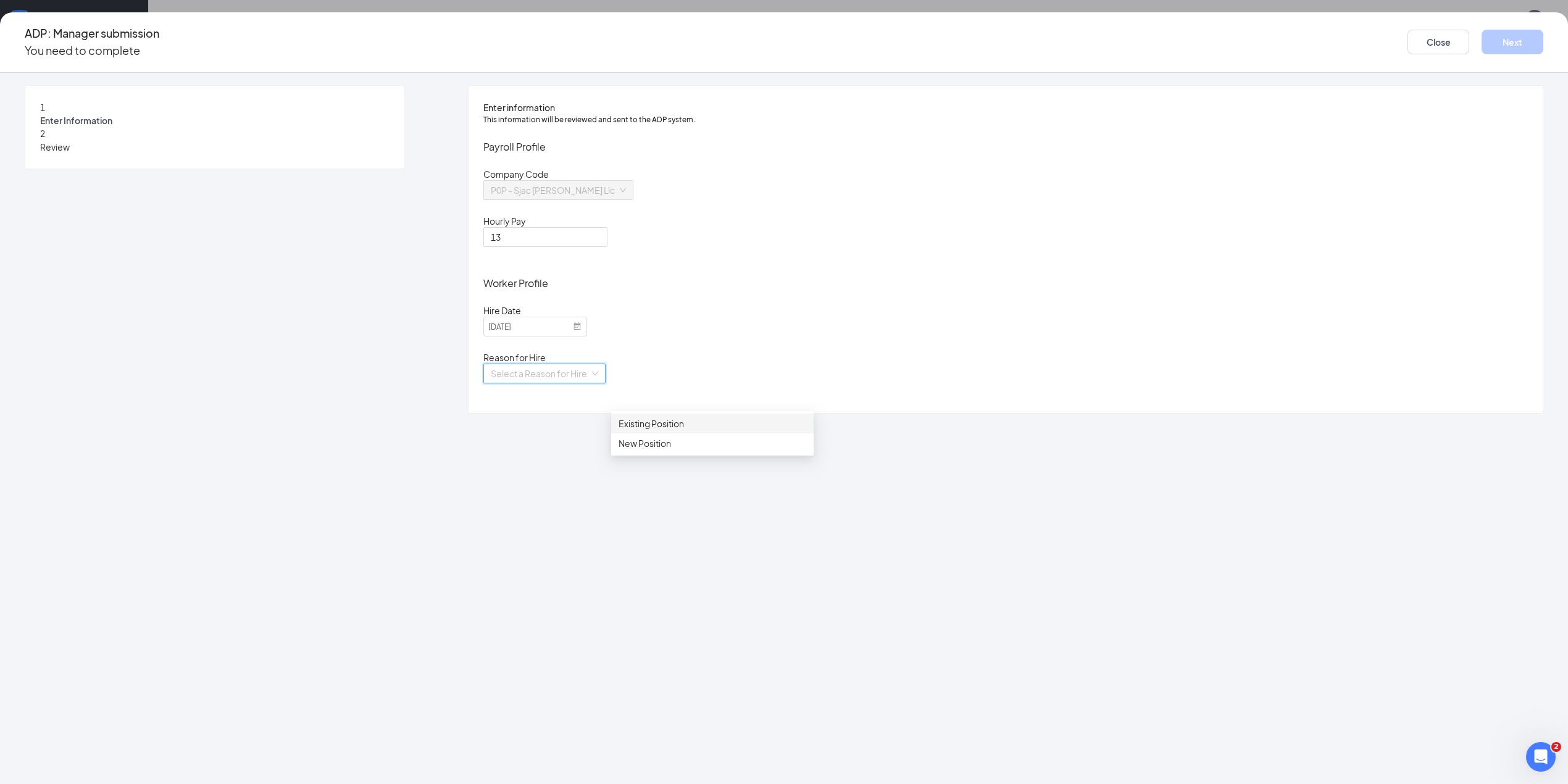
click at [589, 383] on input "search" at bounding box center [540, 374] width 99 height 19
click at [656, 448] on div "New Position" at bounding box center [713, 443] width 188 height 14
click at [1482, 34] on button "Next" at bounding box center [1512, 42] width 62 height 25
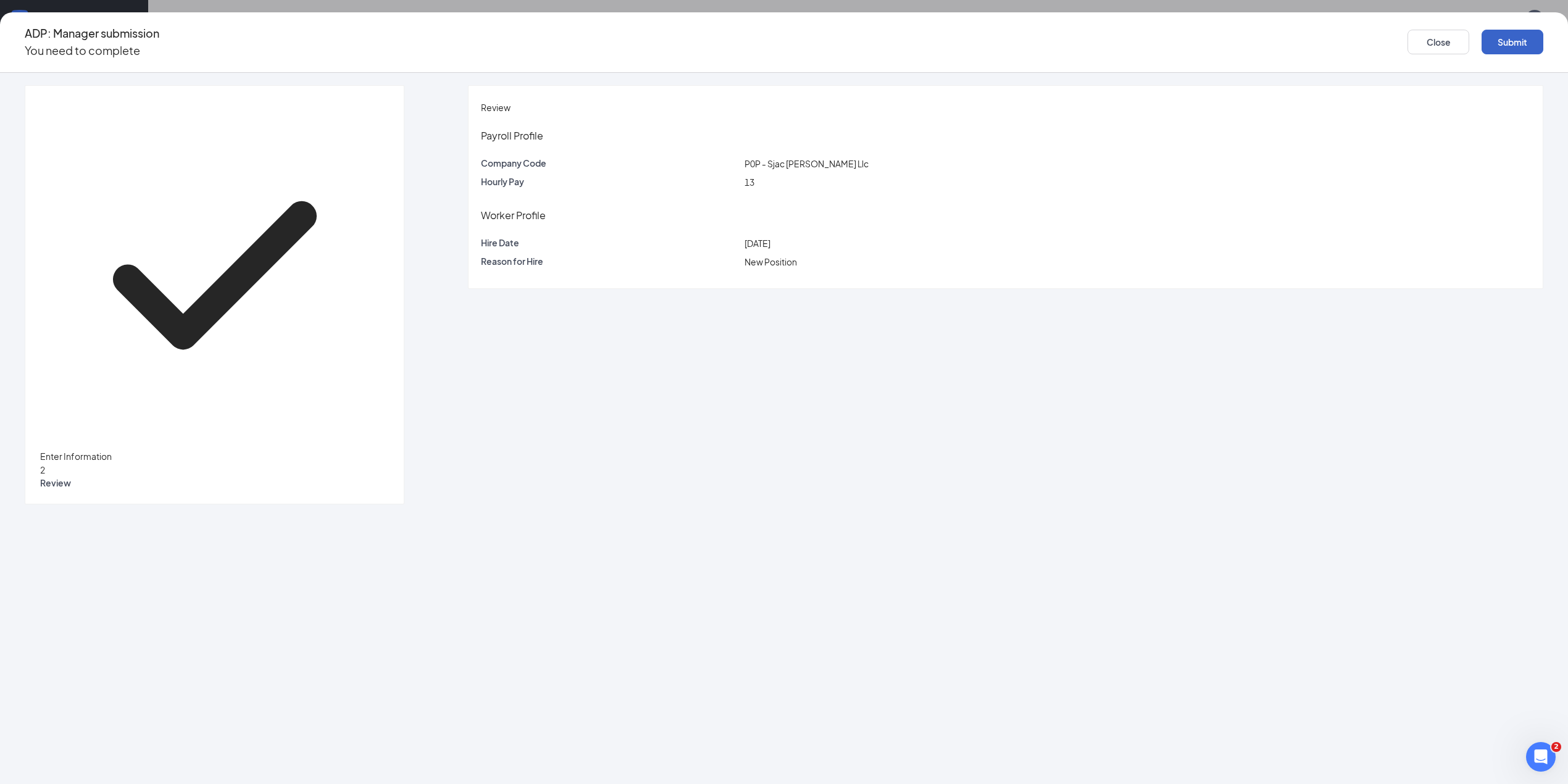
click at [1482, 39] on button "Submit" at bounding box center [1512, 42] width 62 height 25
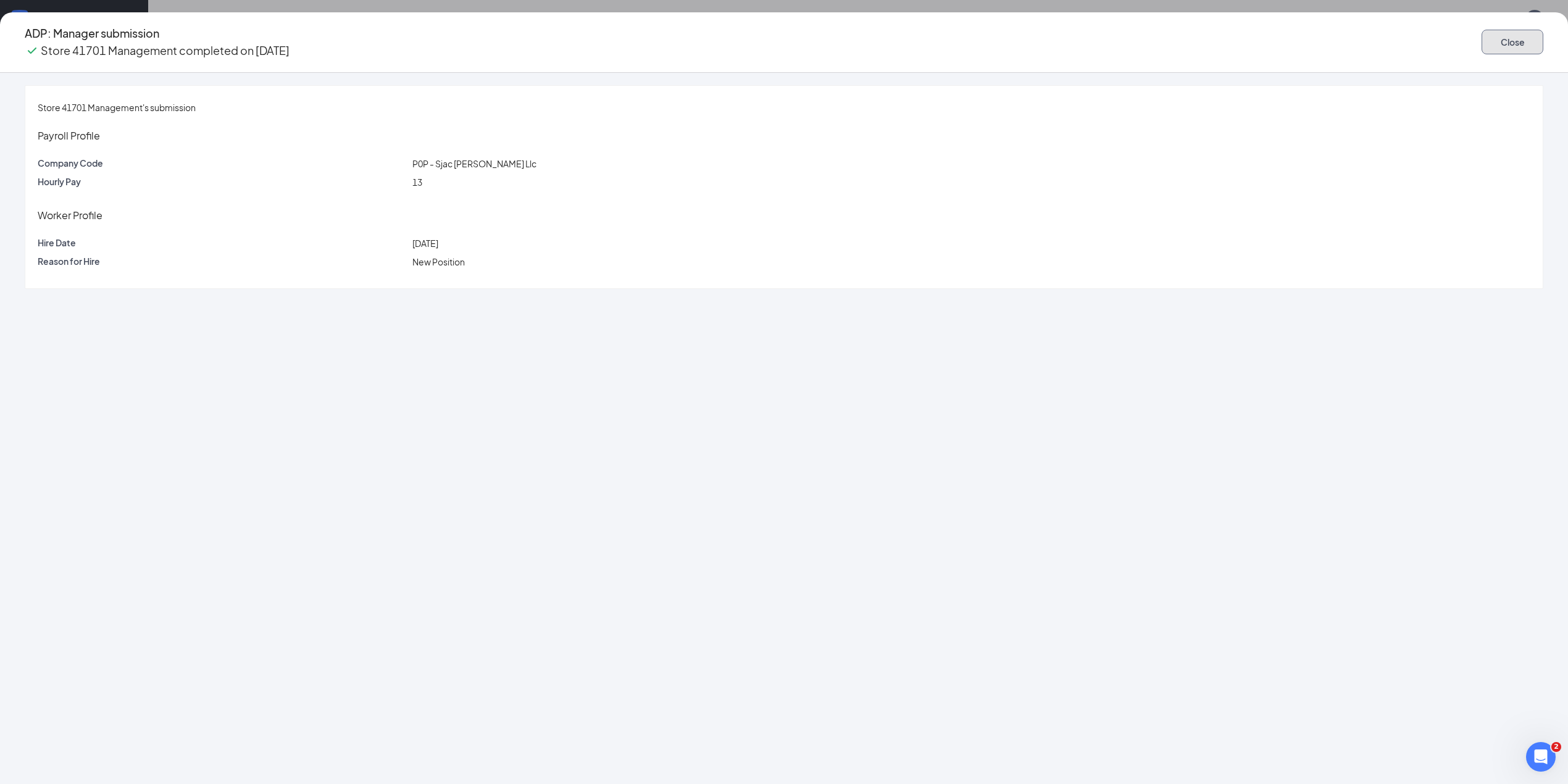
drag, startPoint x: 1187, startPoint y: 30, endPoint x: 1184, endPoint y: 41, distance: 11.4
click at [1482, 40] on button "Close" at bounding box center [1512, 42] width 62 height 25
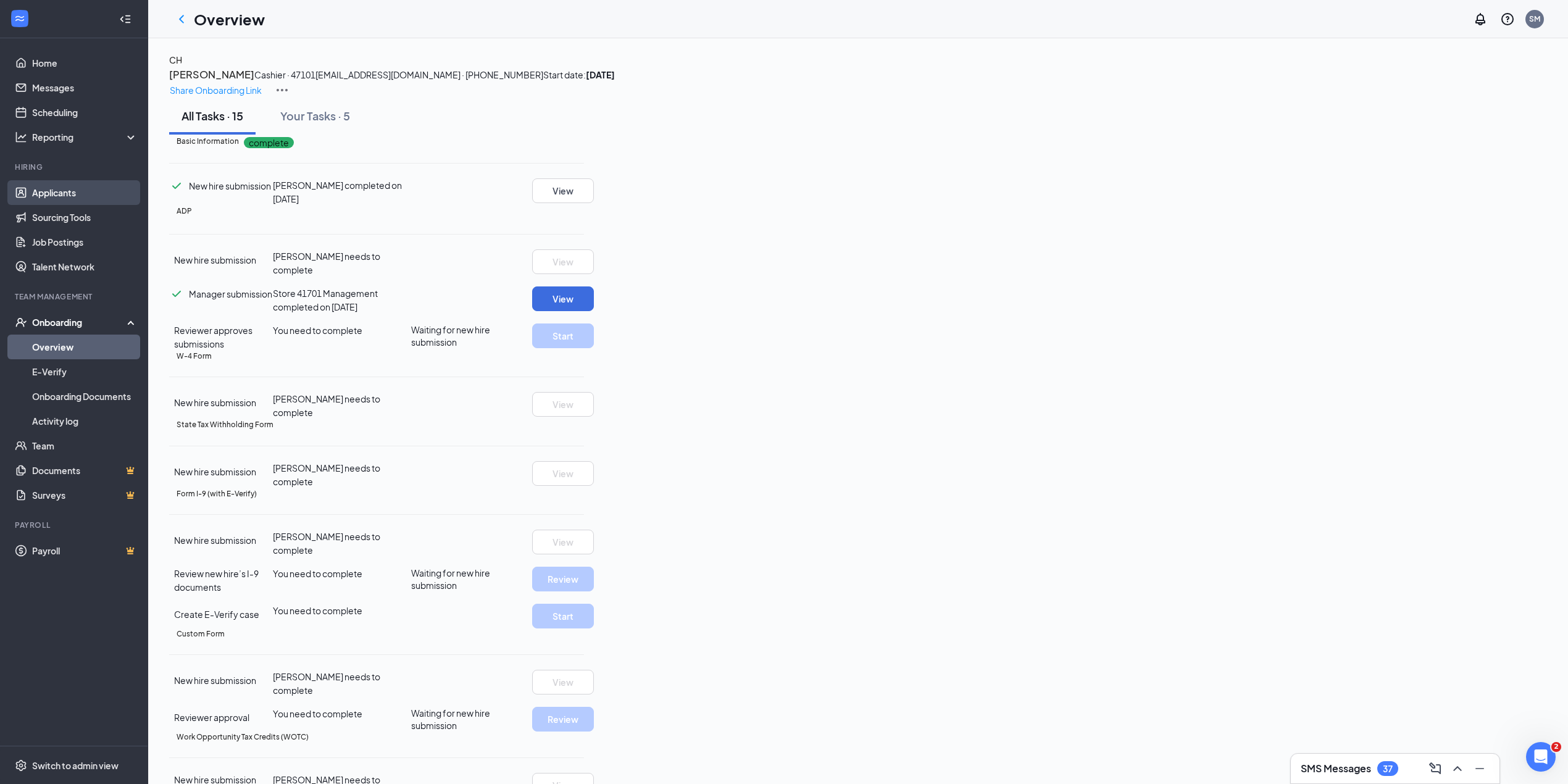
drag, startPoint x: 55, startPoint y: 200, endPoint x: 67, endPoint y: 194, distance: 13.4
click at [58, 199] on link "Applicants" at bounding box center [85, 193] width 106 height 25
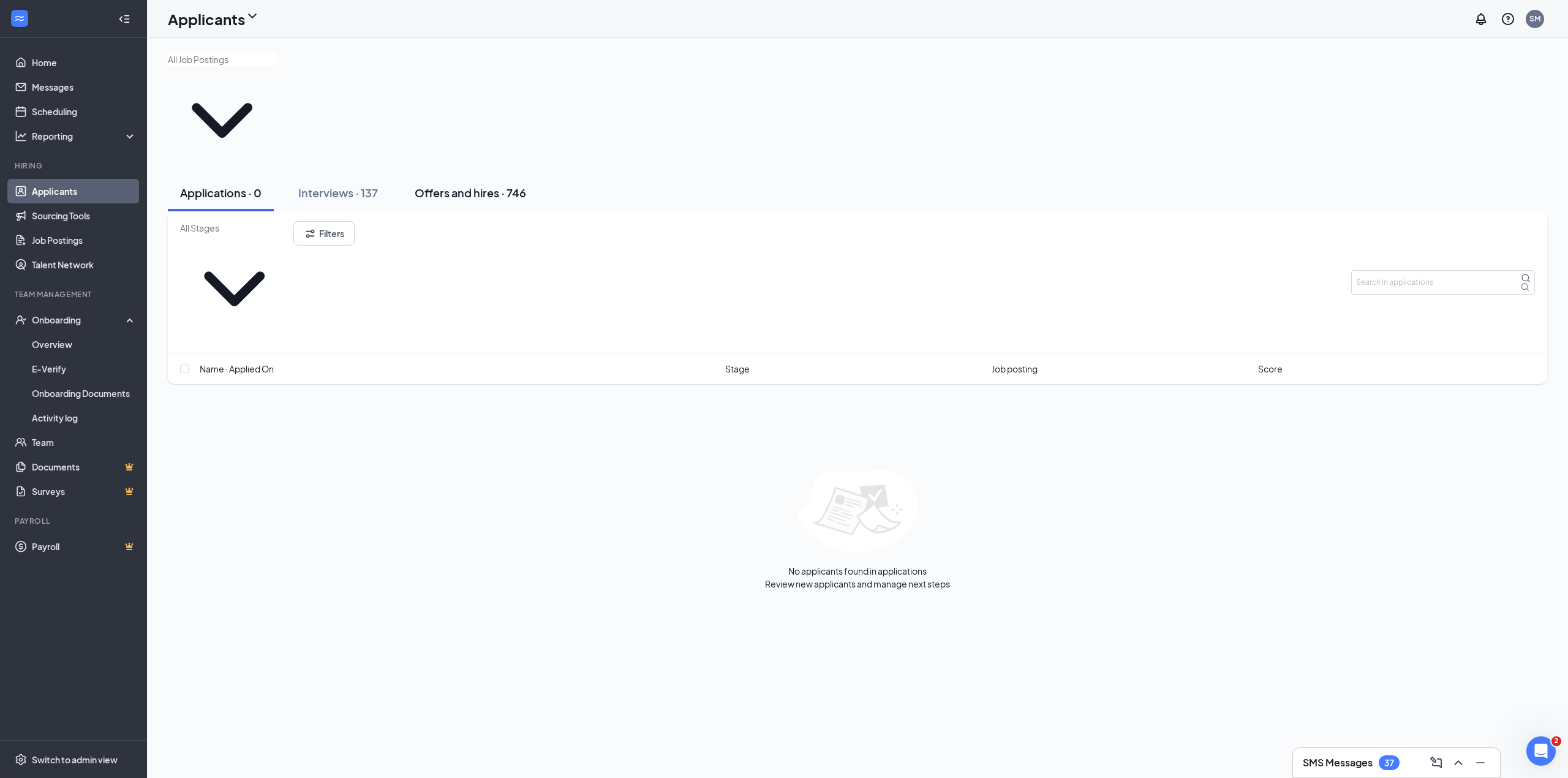
click at [442, 175] on button "Offers and hires · 746" at bounding box center [470, 193] width 136 height 37
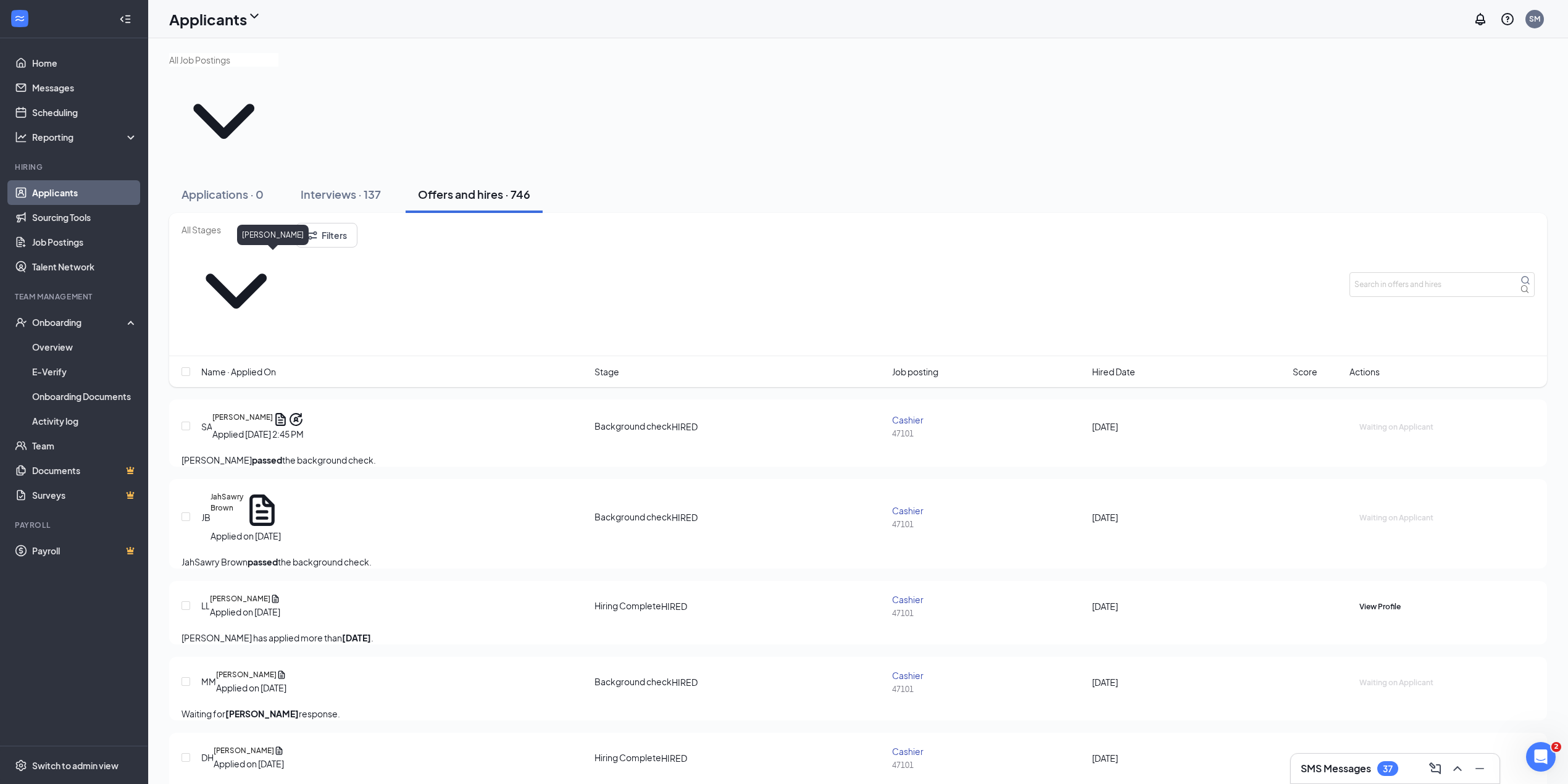
click at [273, 412] on h5 "Shanice Appleby" at bounding box center [242, 419] width 60 height 16
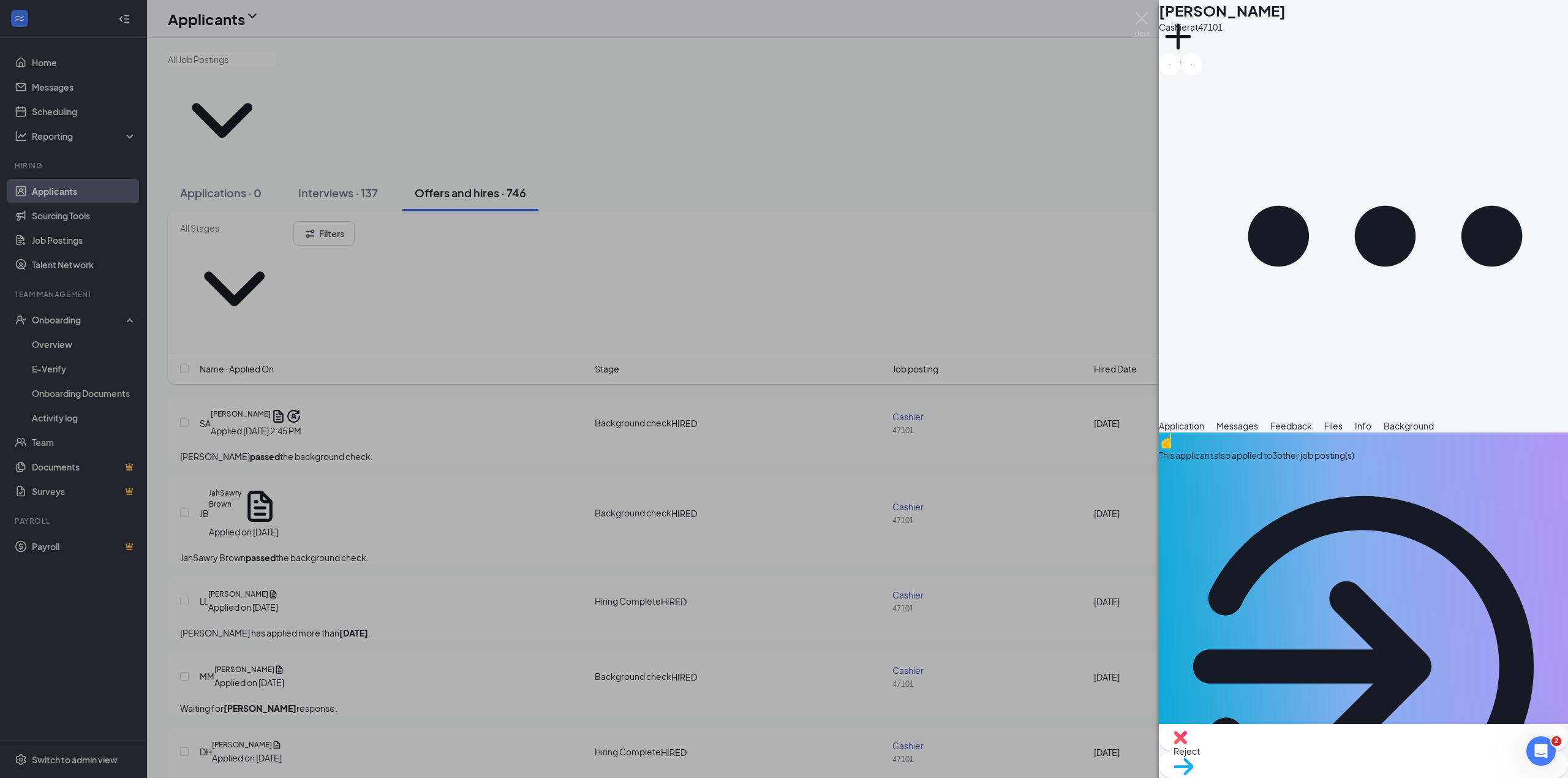
drag, startPoint x: 0, startPoint y: 173, endPoint x: 212, endPoint y: 197, distance: 213.4
click at [0, 155] on div "SA Shanice Appleby Cashier at 47101 Add a tag Application Messages Feedback Fil…" at bounding box center [784, 389] width 1568 height 778
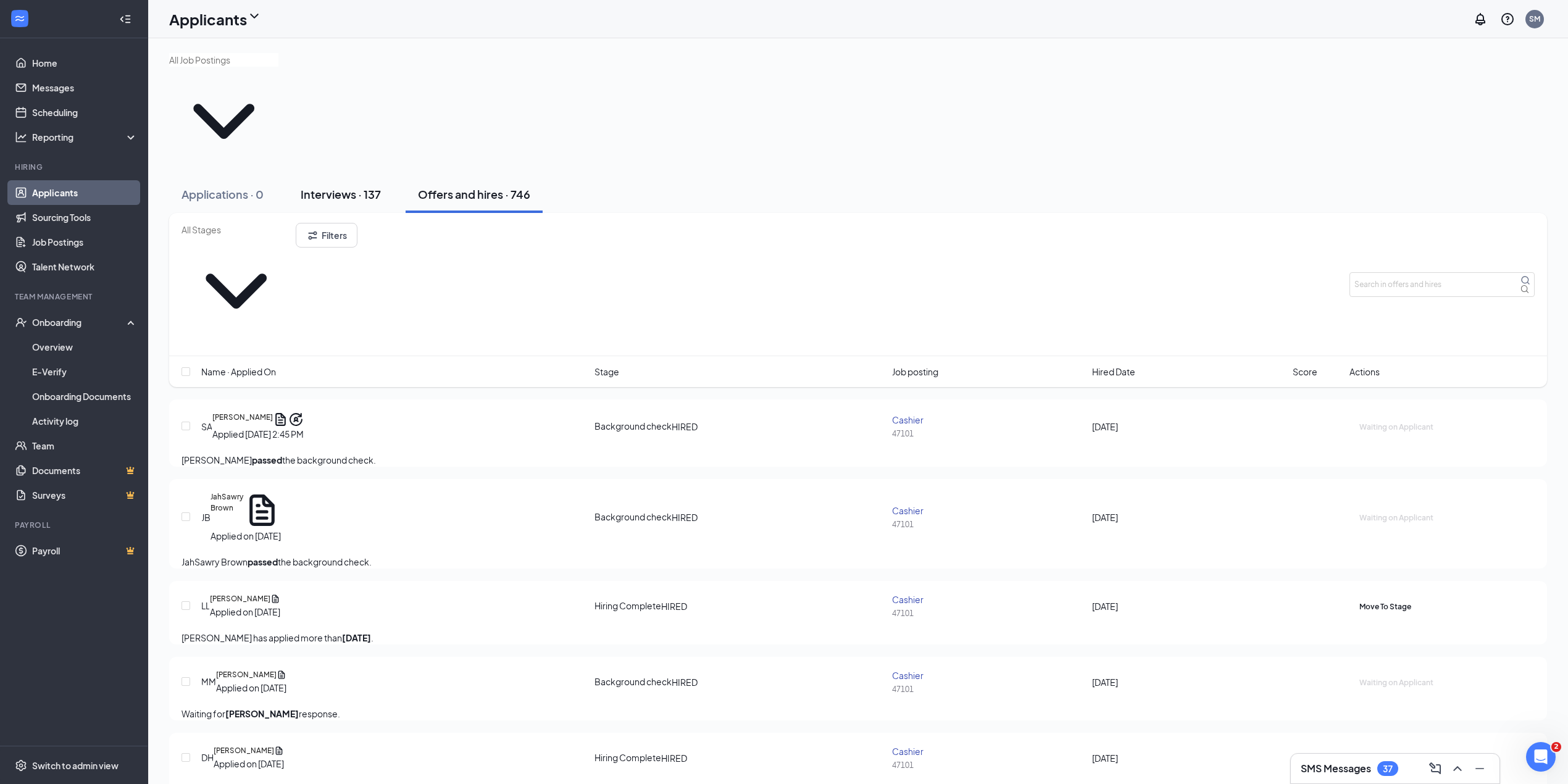
click at [353, 176] on button "Interviews · 137" at bounding box center [341, 195] width 105 height 37
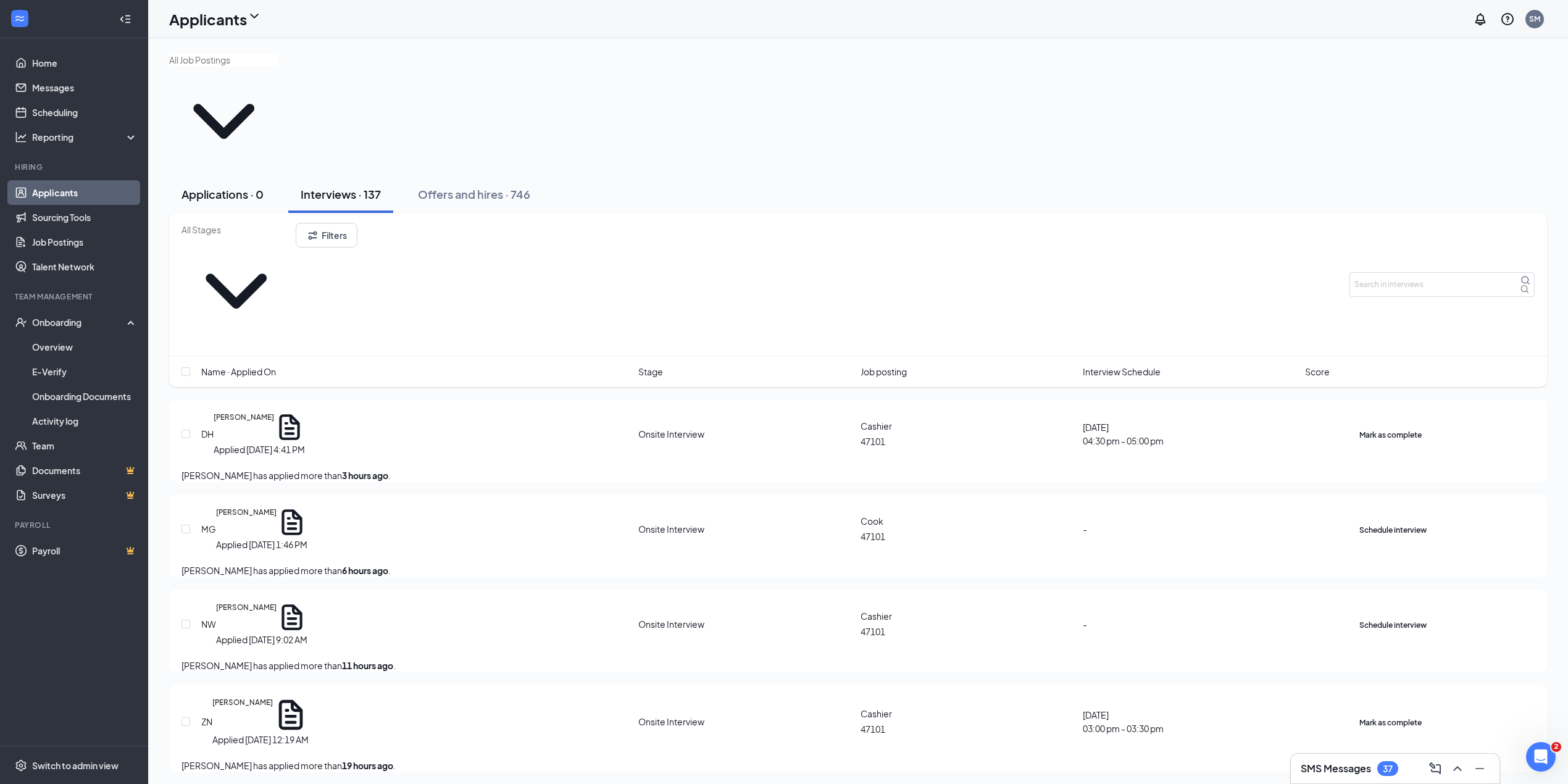
click at [218, 176] on button "Applications · 0" at bounding box center [223, 195] width 107 height 37
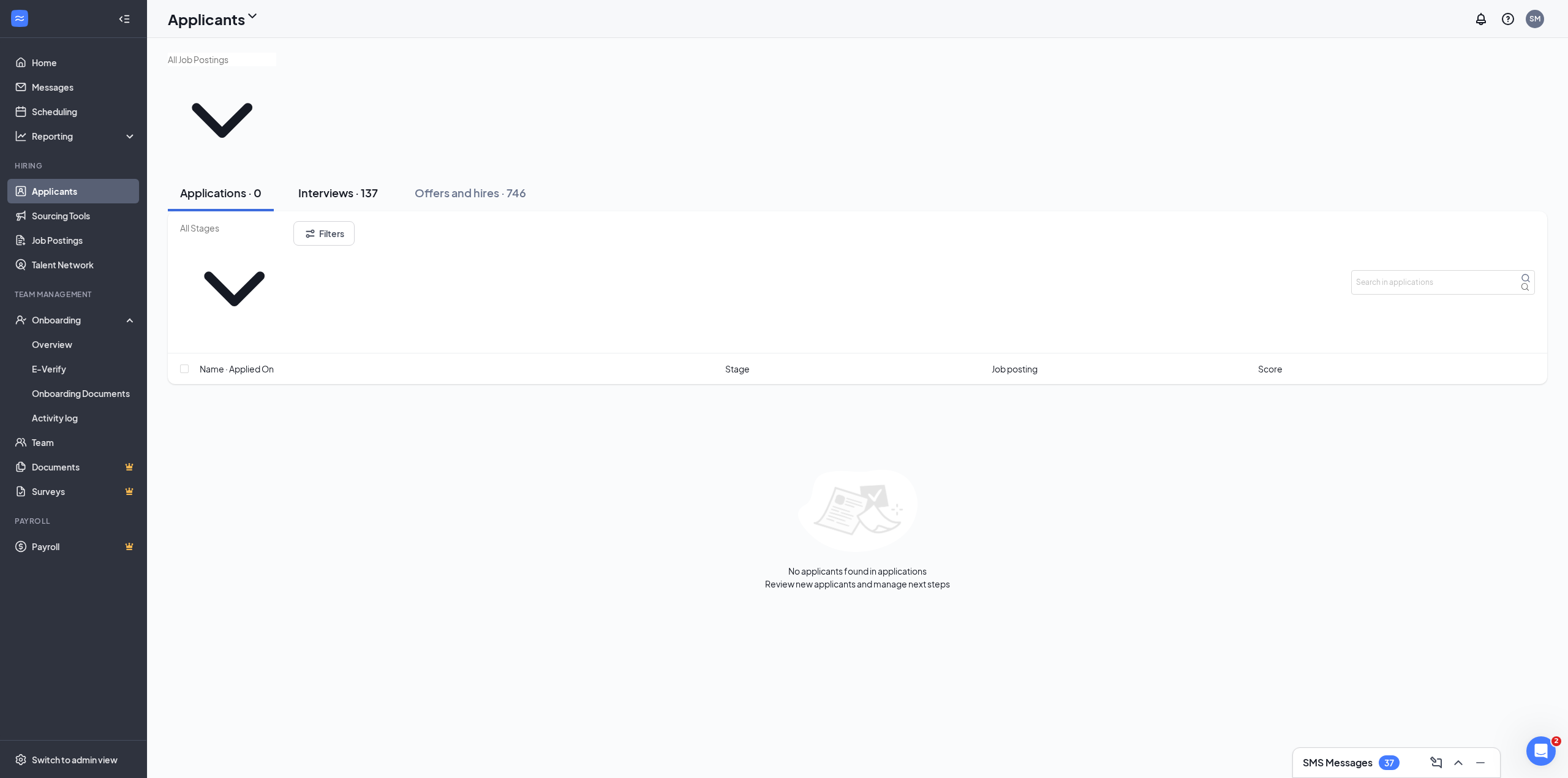
click at [369, 175] on button "Interviews · 137" at bounding box center [338, 193] width 104 height 37
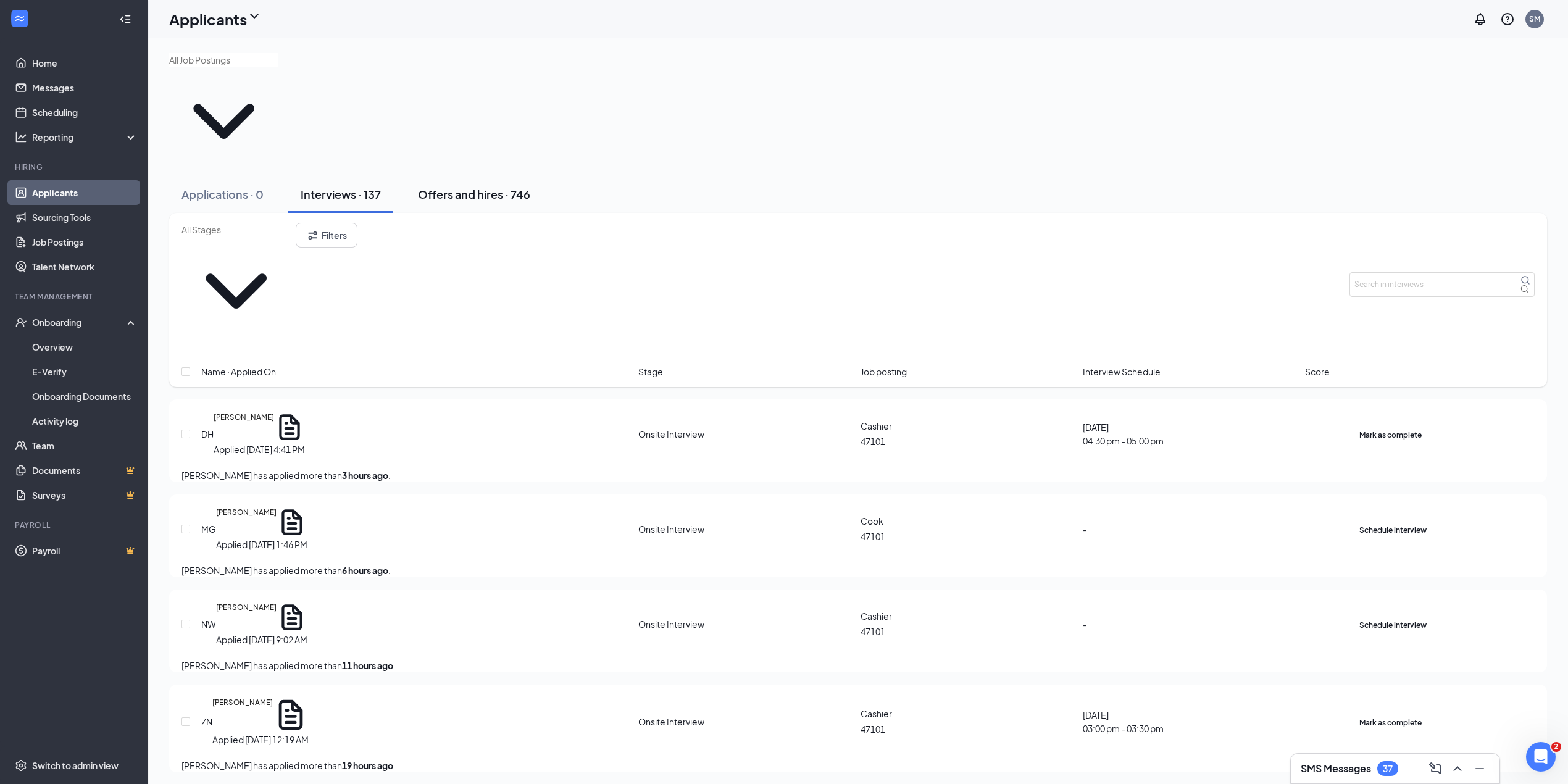
click at [435, 187] on div "Offers and hires · 746" at bounding box center [474, 194] width 113 height 16
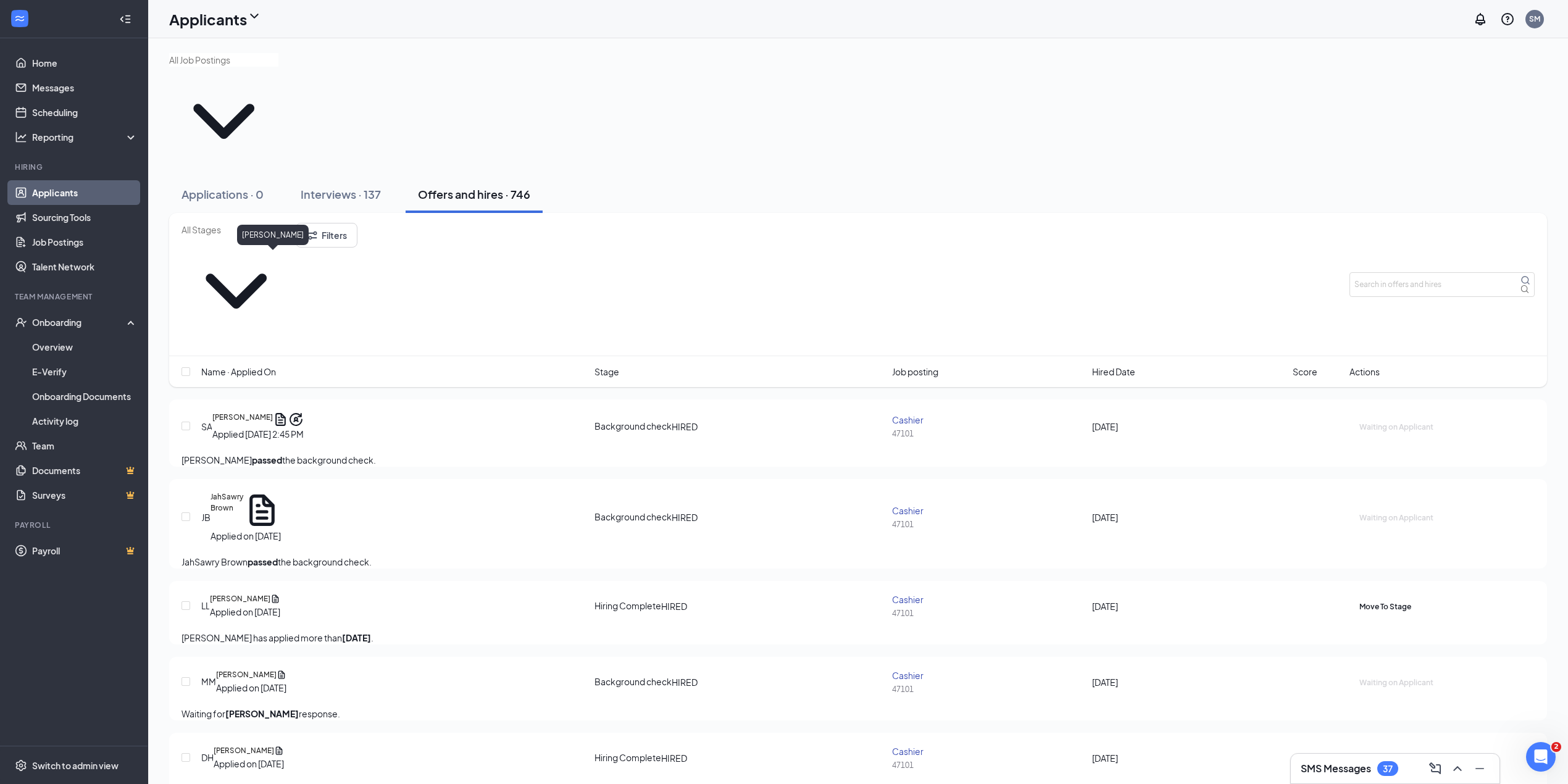
drag, startPoint x: 238, startPoint y: 254, endPoint x: 239, endPoint y: 262, distance: 8.1
click at [239, 412] on h5 "Shanice Appleby" at bounding box center [242, 419] width 60 height 16
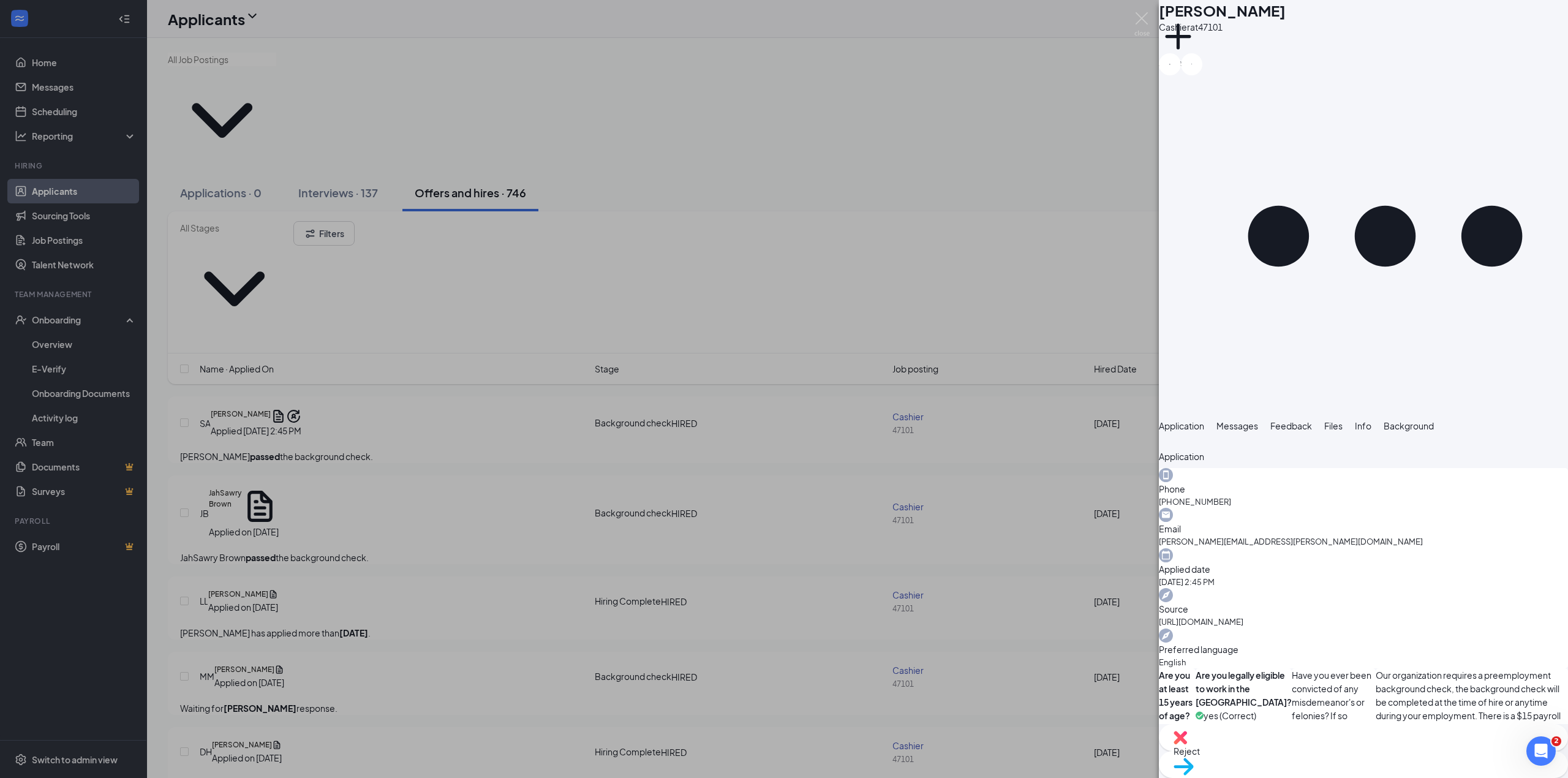
scroll to position [908, 0]
